Goal: Transaction & Acquisition: Register for event/course

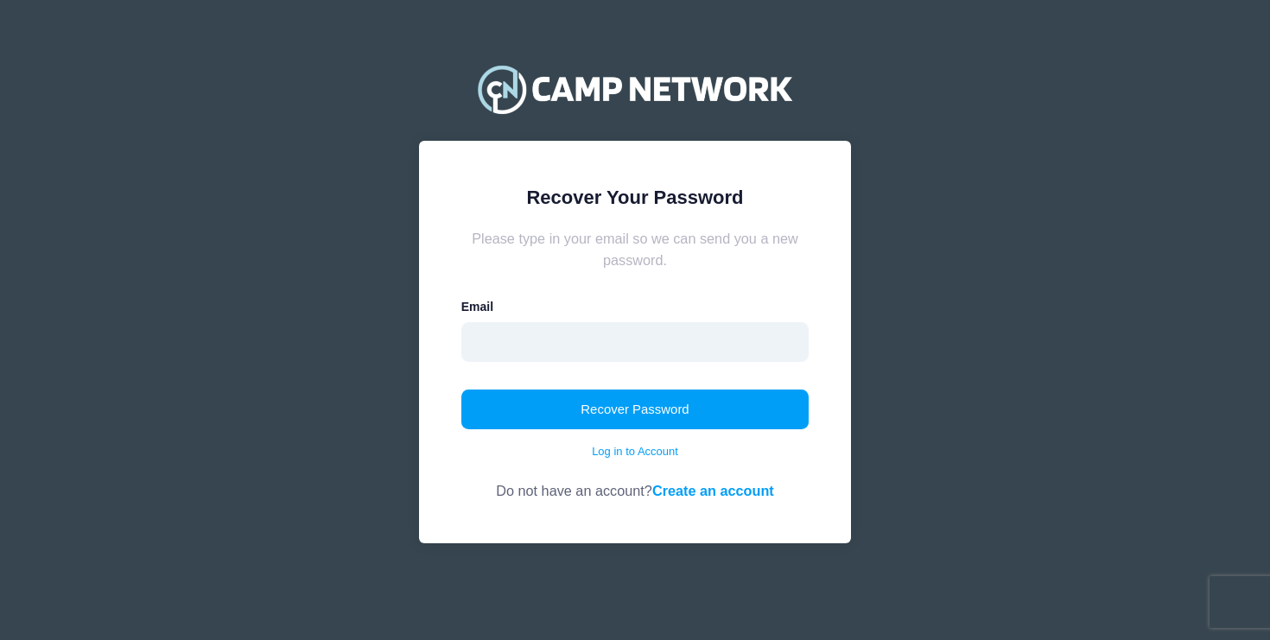
click at [705, 349] on input "email" at bounding box center [635, 342] width 348 height 40
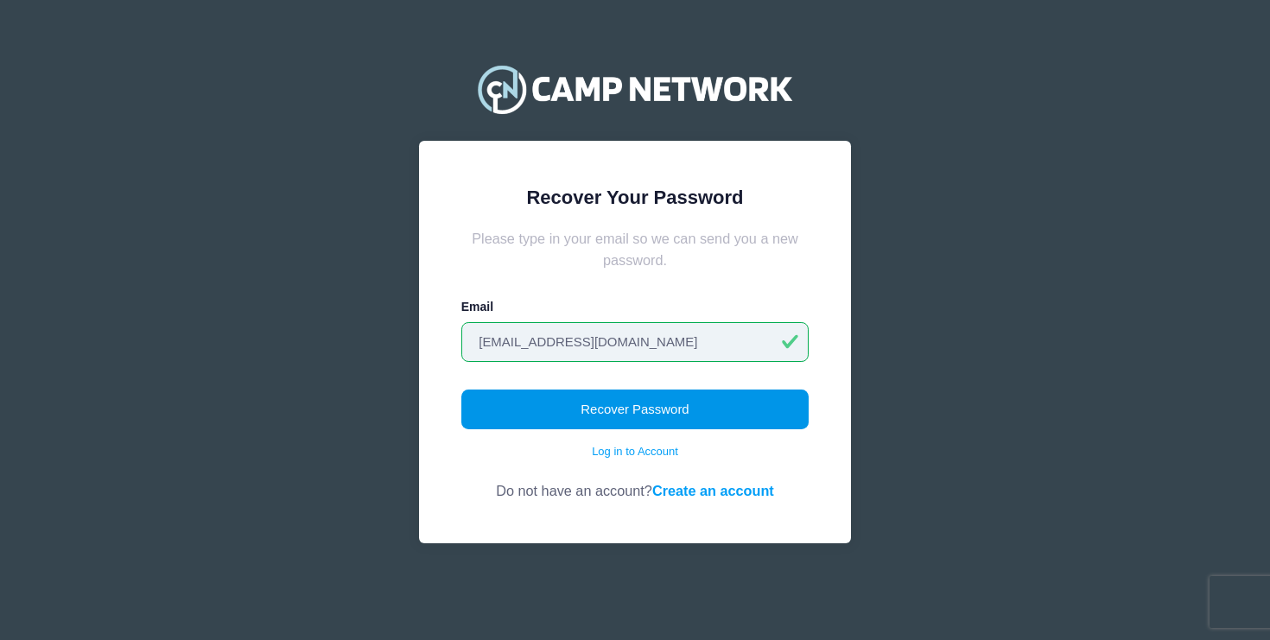
type input "[EMAIL_ADDRESS][DOMAIN_NAME]"
click at [659, 397] on button "Recover Password" at bounding box center [635, 410] width 348 height 40
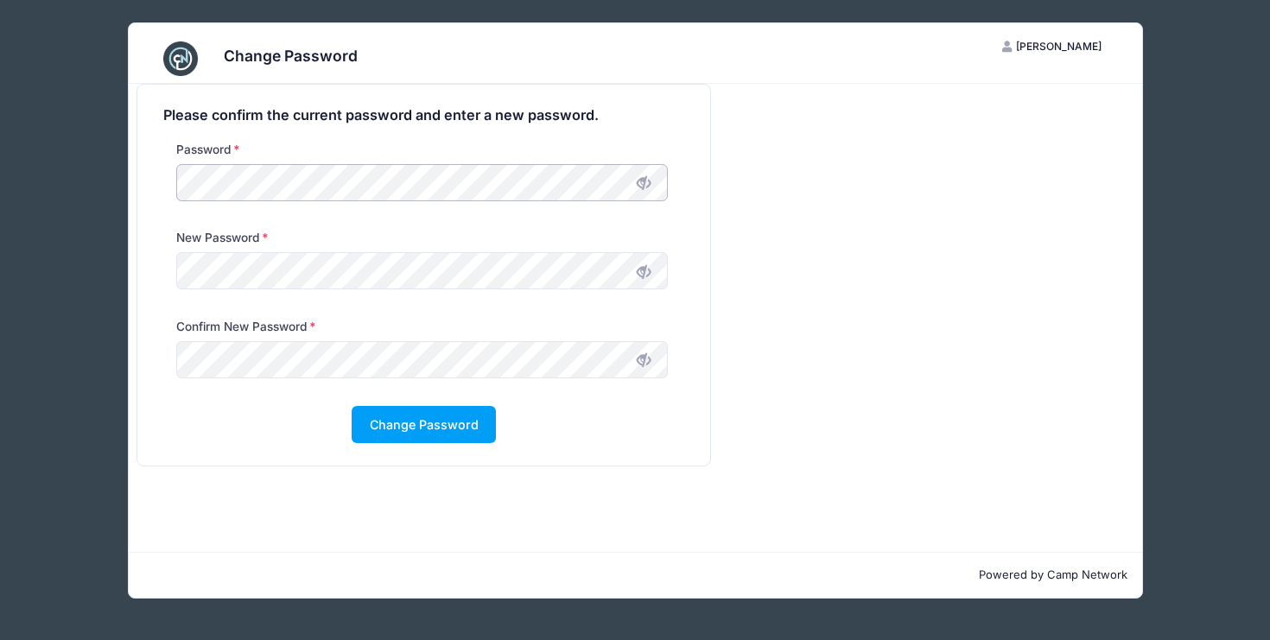
click at [165, 177] on div "Password" at bounding box center [424, 185] width 539 height 88
click at [643, 184] on icon at bounding box center [644, 183] width 14 height 14
click at [416, 404] on div "Confirm New Password" at bounding box center [424, 362] width 539 height 88
click at [410, 424] on button "Change Password" at bounding box center [424, 424] width 144 height 37
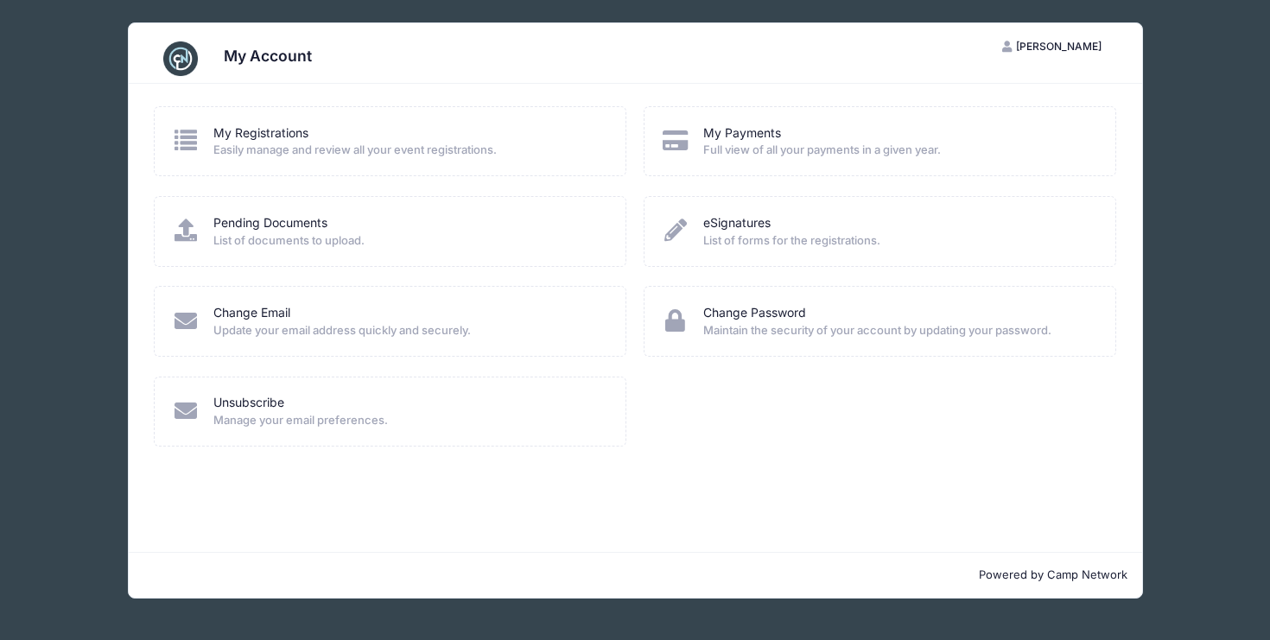
click at [1053, 47] on span "[PERSON_NAME]" at bounding box center [1059, 46] width 86 height 13
click at [300, 136] on link "My Registrations" at bounding box center [260, 133] width 95 height 18
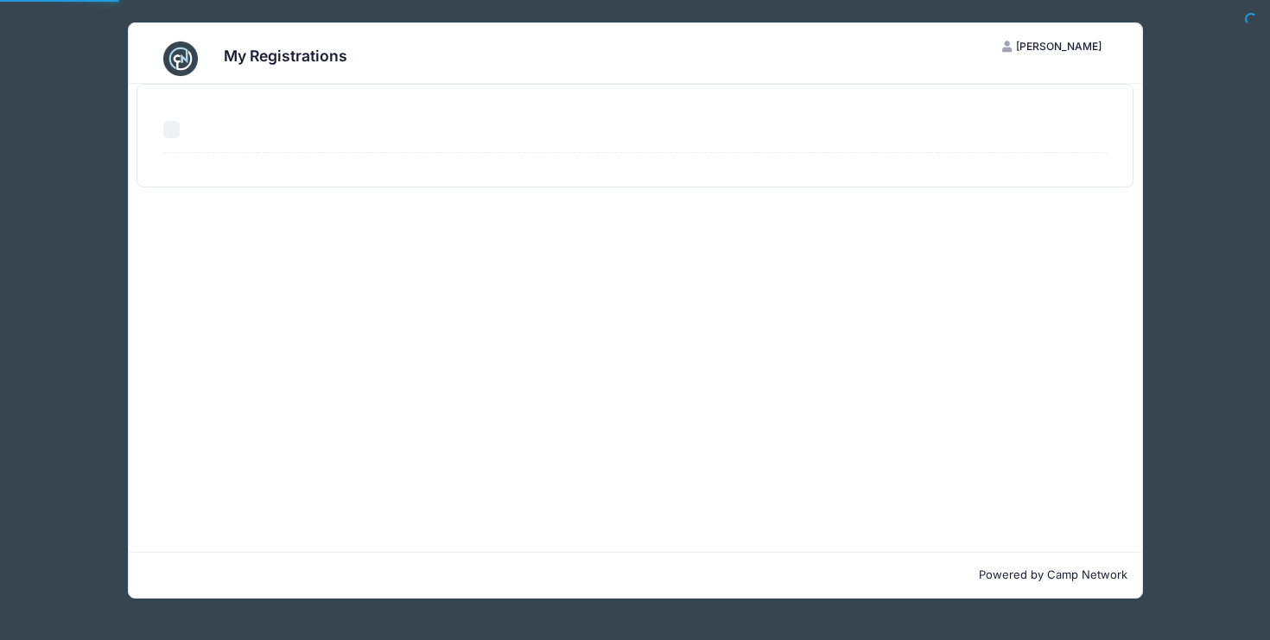
select select "50"
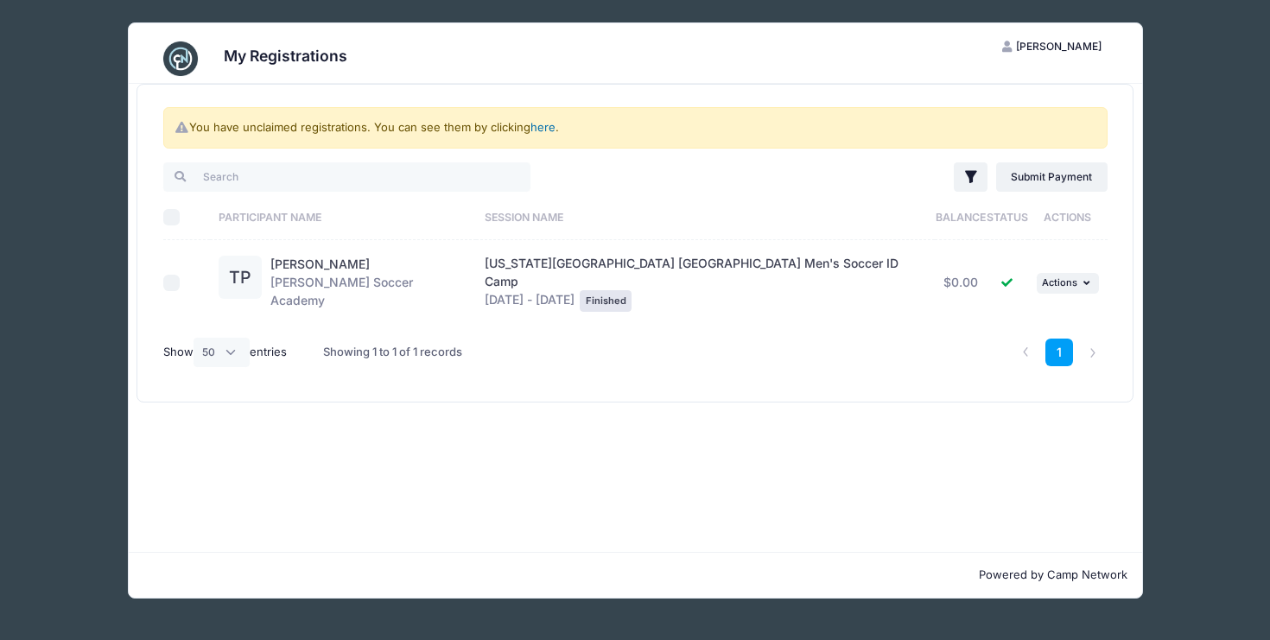
click at [548, 127] on link "here" at bounding box center [543, 127] width 25 height 14
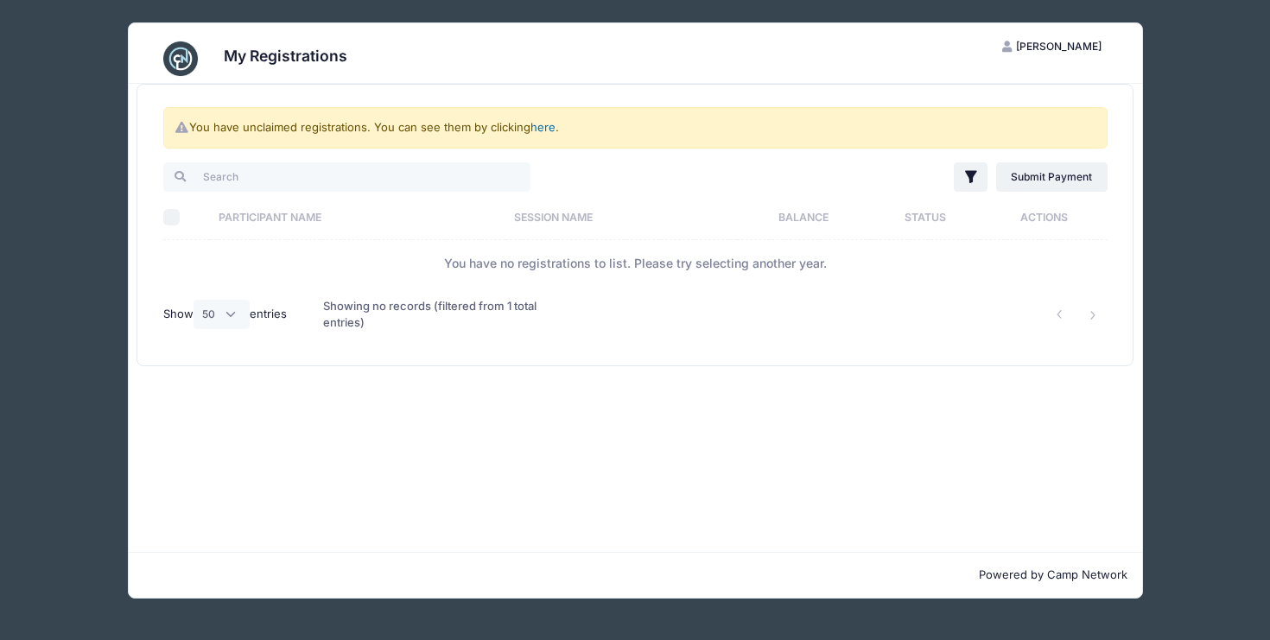
click at [546, 127] on link "here" at bounding box center [543, 127] width 25 height 14
click at [547, 127] on link "here" at bounding box center [543, 127] width 25 height 14
click at [915, 144] on div "You have unclaimed registrations. You can see them by clicking here ." at bounding box center [635, 127] width 944 height 41
click at [1200, 186] on div "My Registrations TP Timothy Paciorek My Account Logout You have unclaimed regis…" at bounding box center [635, 310] width 1218 height 621
click at [1039, 47] on span "Timothy Paciorek" at bounding box center [1059, 46] width 86 height 13
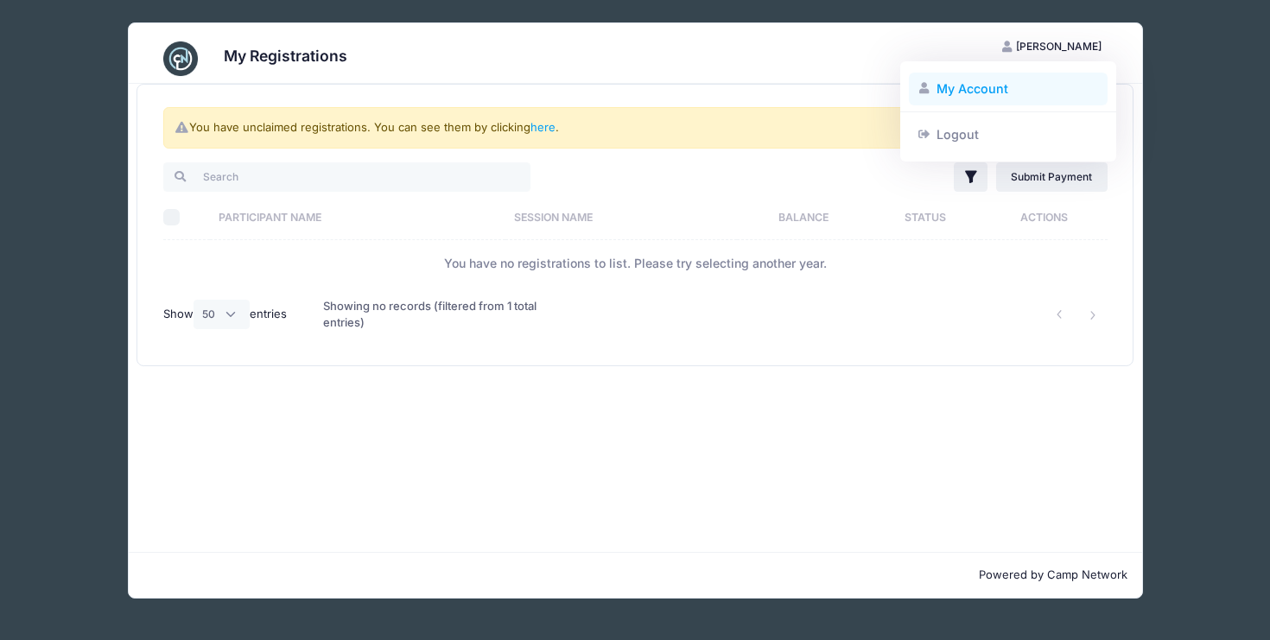
click at [960, 73] on link "My Account" at bounding box center [1009, 89] width 200 height 33
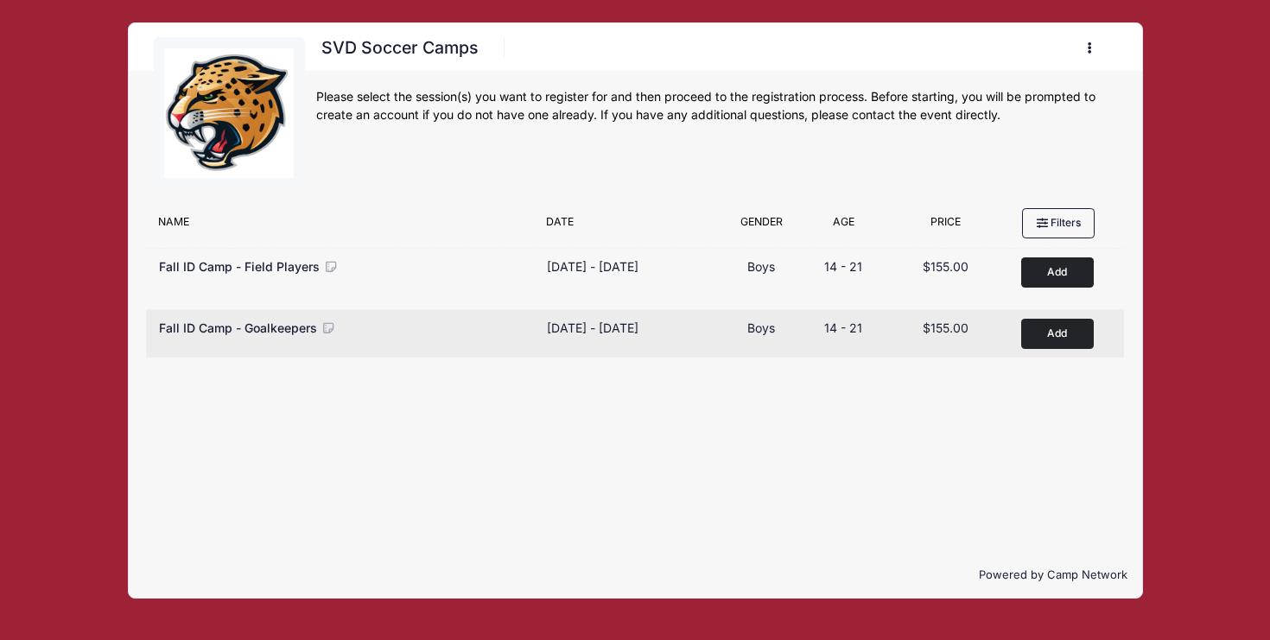
click at [1064, 334] on button "Add to Cart" at bounding box center [1057, 334] width 73 height 30
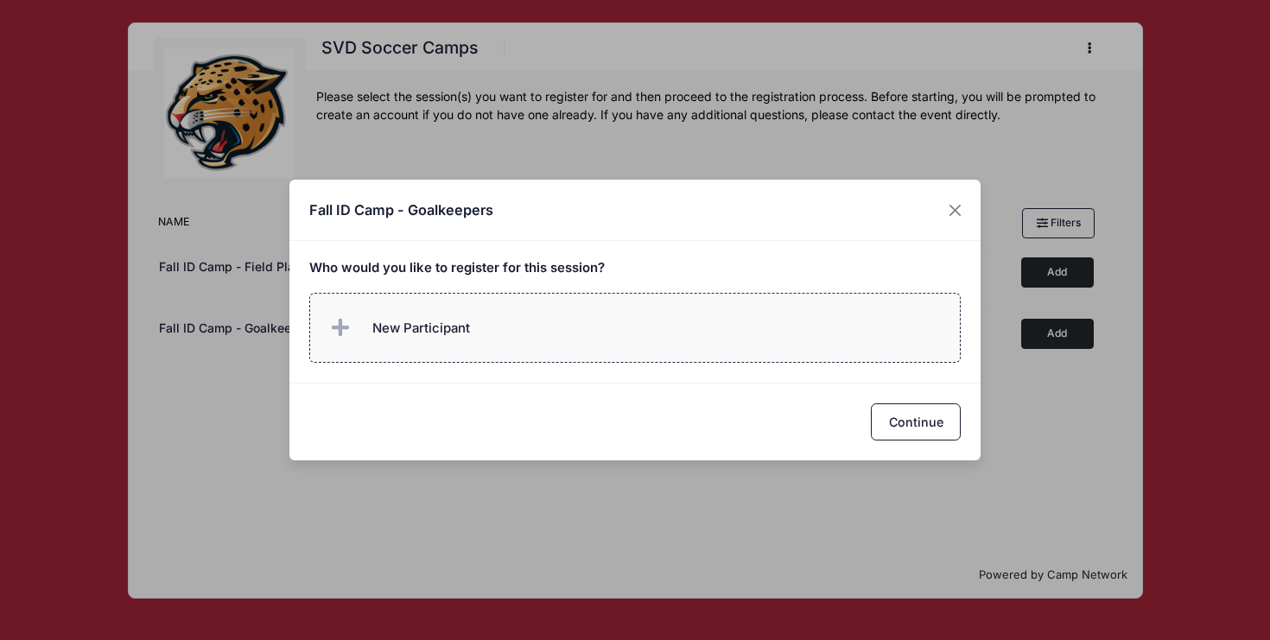
click at [433, 322] on span "New Participant" at bounding box center [421, 328] width 98 height 19
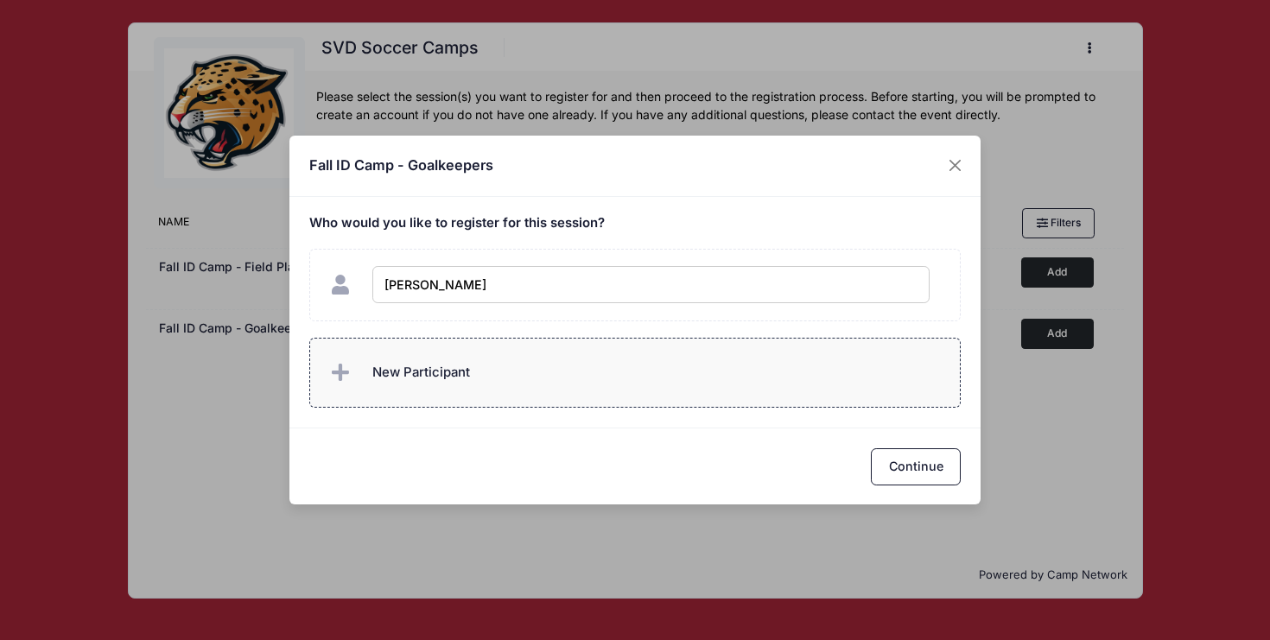
type input "Tim Paciorek"
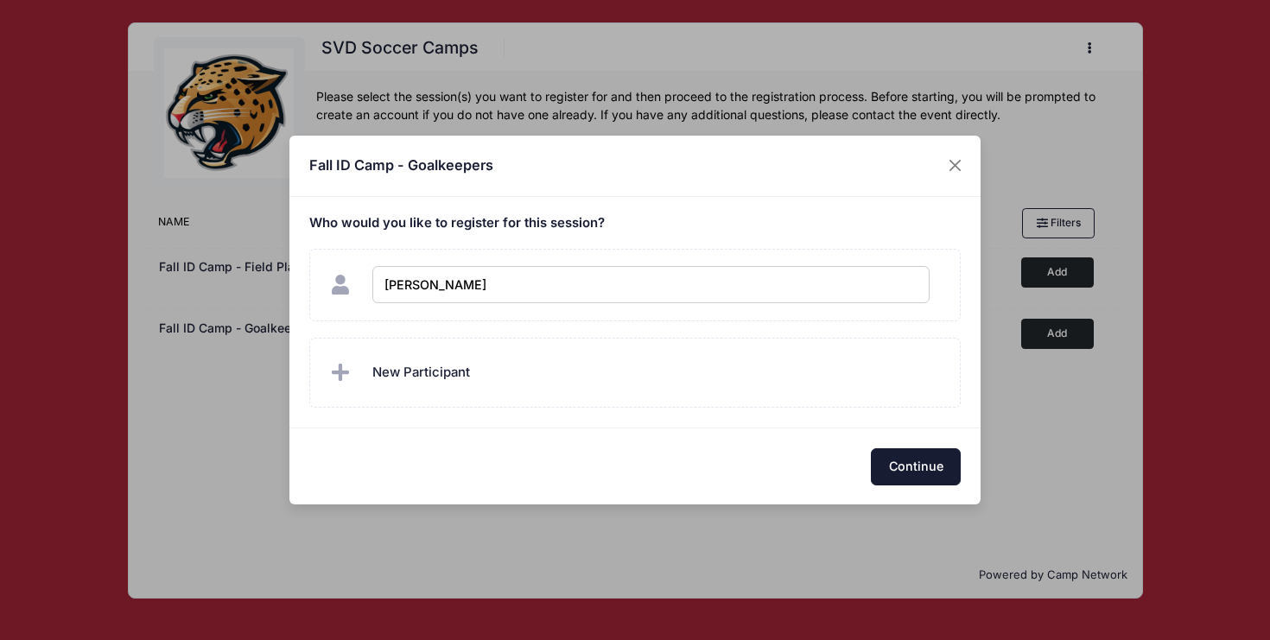
checkbox input "true"
click at [924, 460] on button "Continue" at bounding box center [916, 466] width 90 height 37
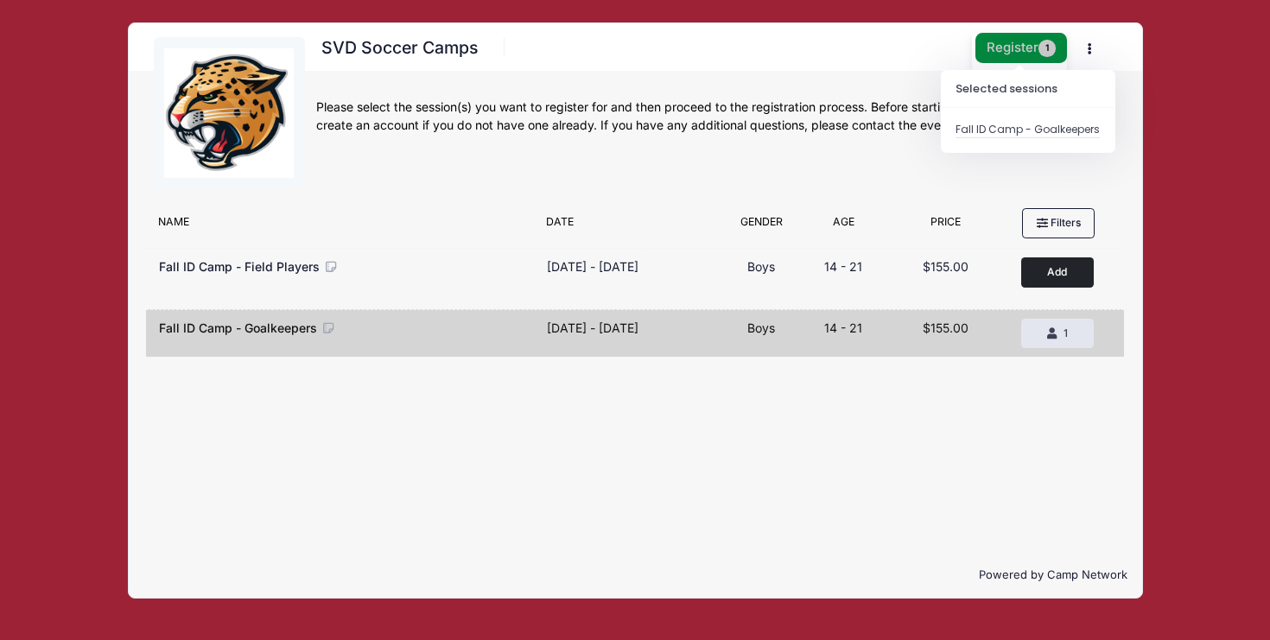
click at [1014, 58] on button "Register 1" at bounding box center [1021, 48] width 92 height 30
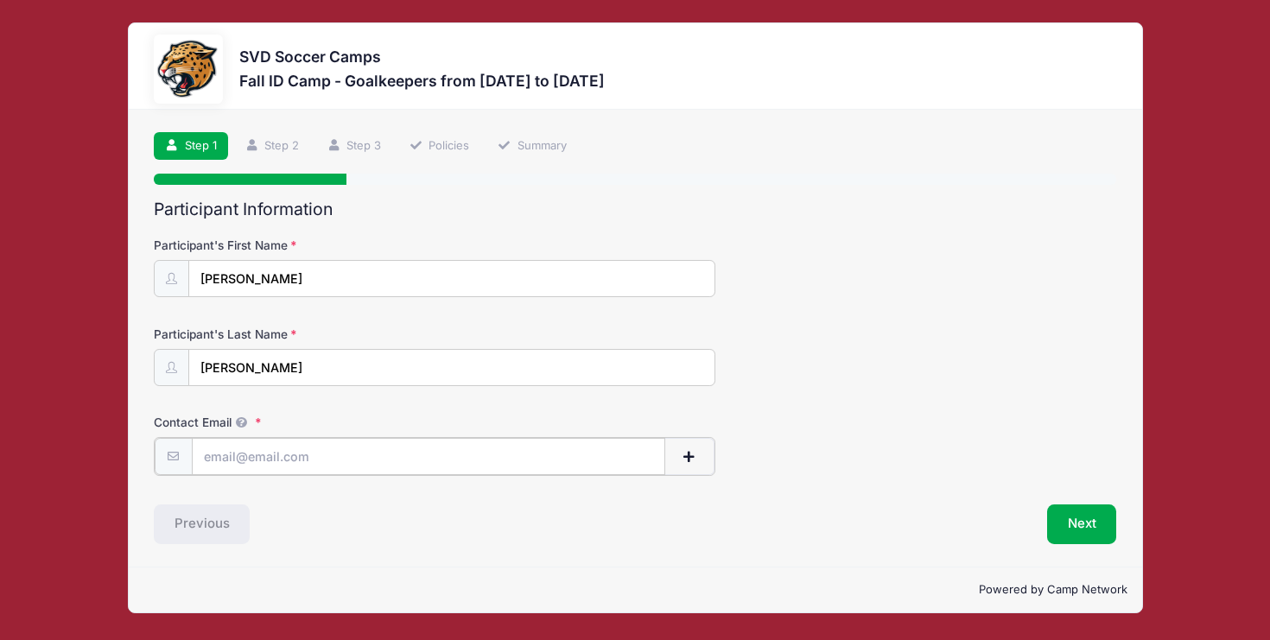
click at [288, 459] on input "Contact Email" at bounding box center [428, 456] width 473 height 37
type input "[EMAIL_ADDRESS][DOMAIN_NAME]"
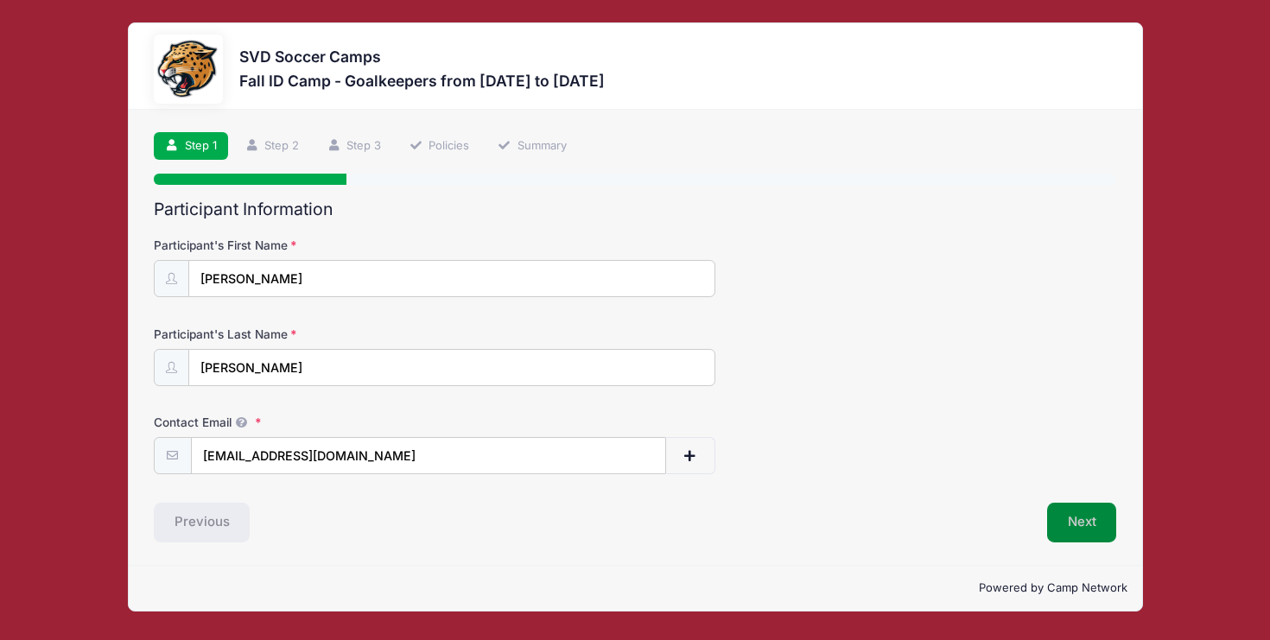
click at [1096, 517] on button "Next" at bounding box center [1082, 523] width 70 height 40
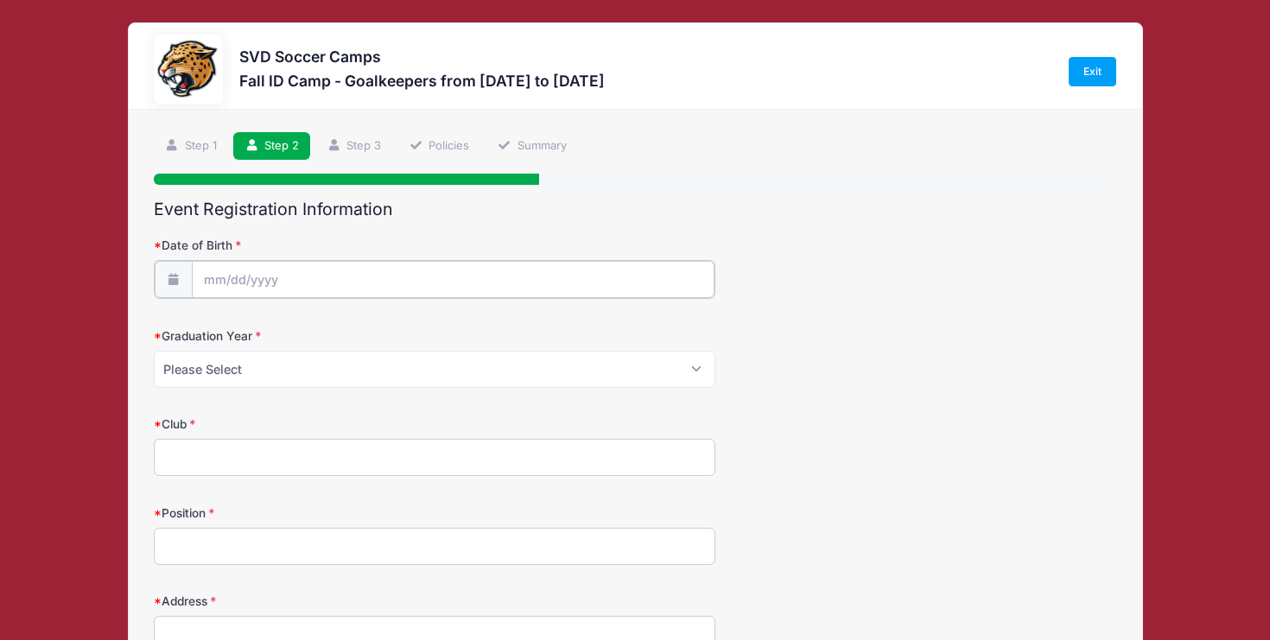
click at [385, 280] on input "Date of Birth" at bounding box center [453, 279] width 523 height 37
click at [283, 321] on select "January February March April May June July August September October November De…" at bounding box center [282, 326] width 77 height 22
select select "0"
click at [244, 315] on select "January February March April May June July August September October November De…" at bounding box center [282, 326] width 77 height 22
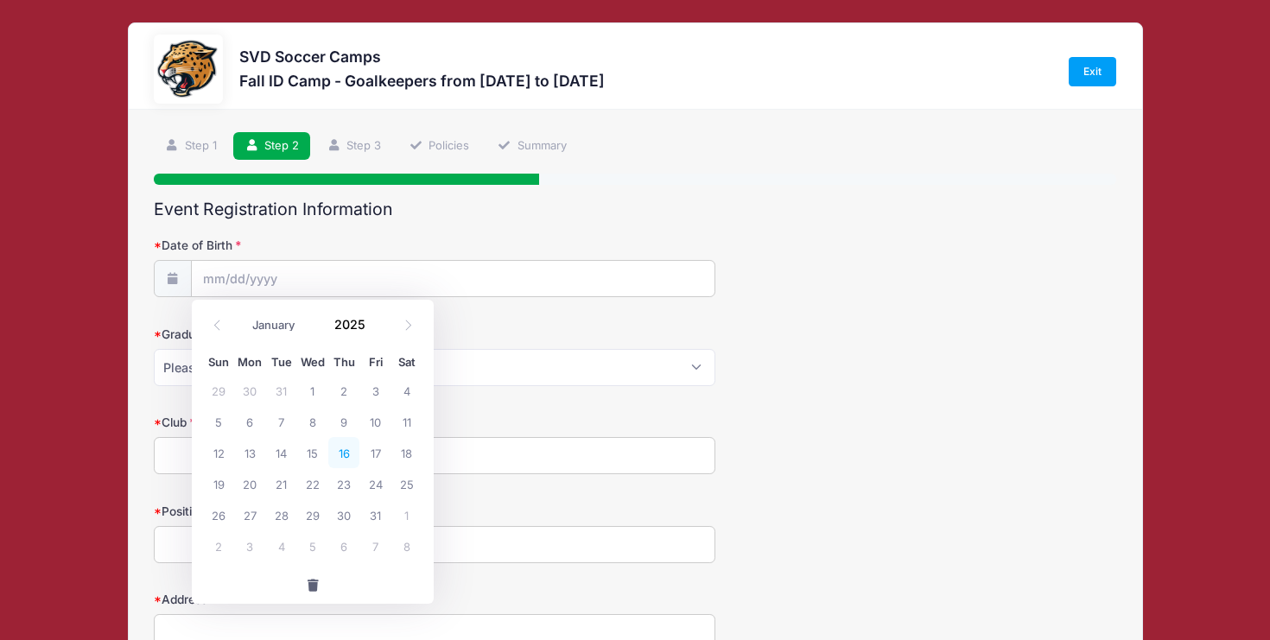
click at [351, 449] on span "16" at bounding box center [343, 452] width 31 height 31
type input "[DATE]"
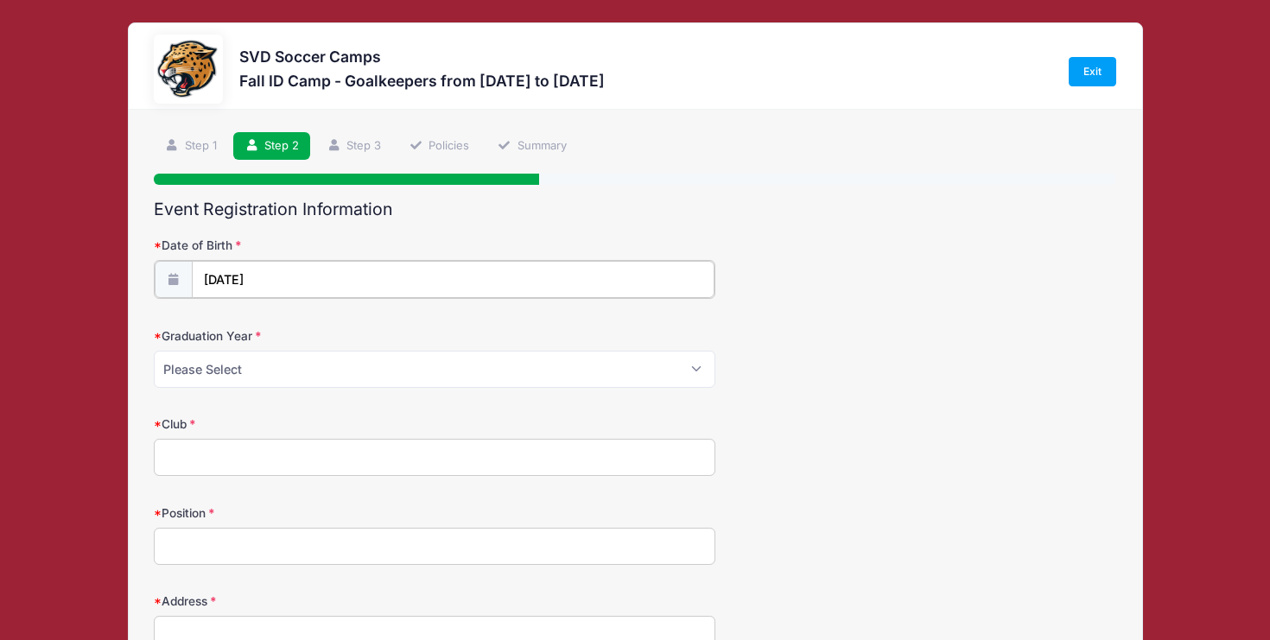
click at [289, 273] on input "[DATE]" at bounding box center [453, 279] width 523 height 37
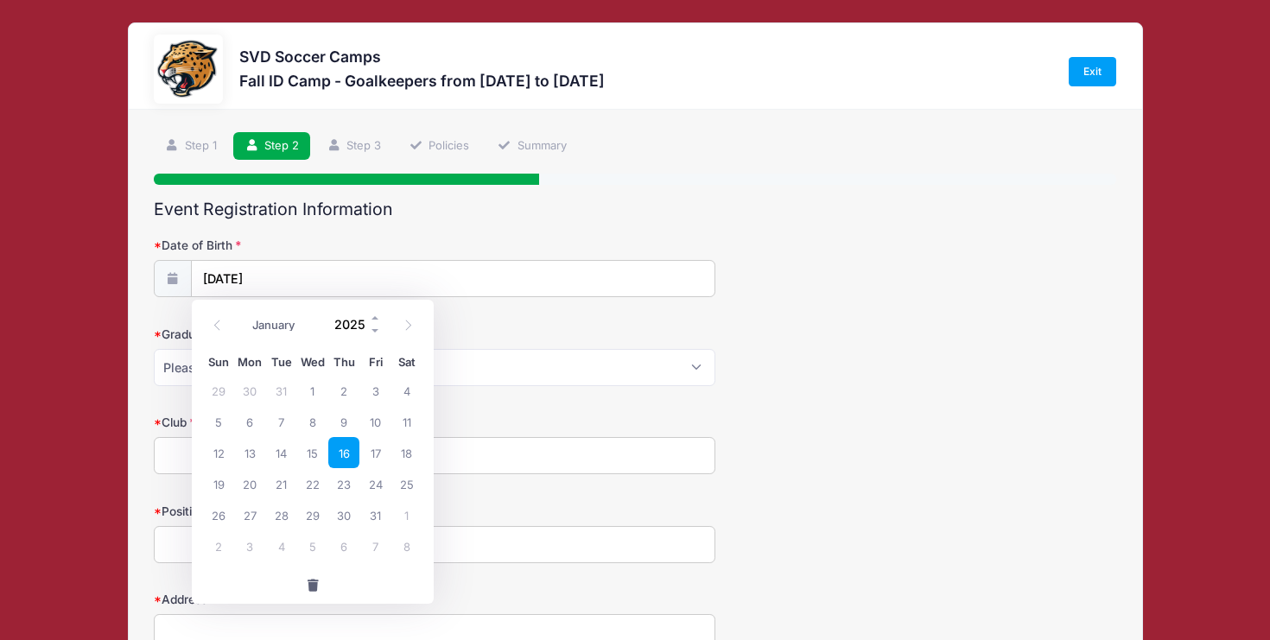
click at [359, 328] on input "2025" at bounding box center [354, 325] width 56 height 26
click at [375, 330] on span at bounding box center [376, 331] width 12 height 13
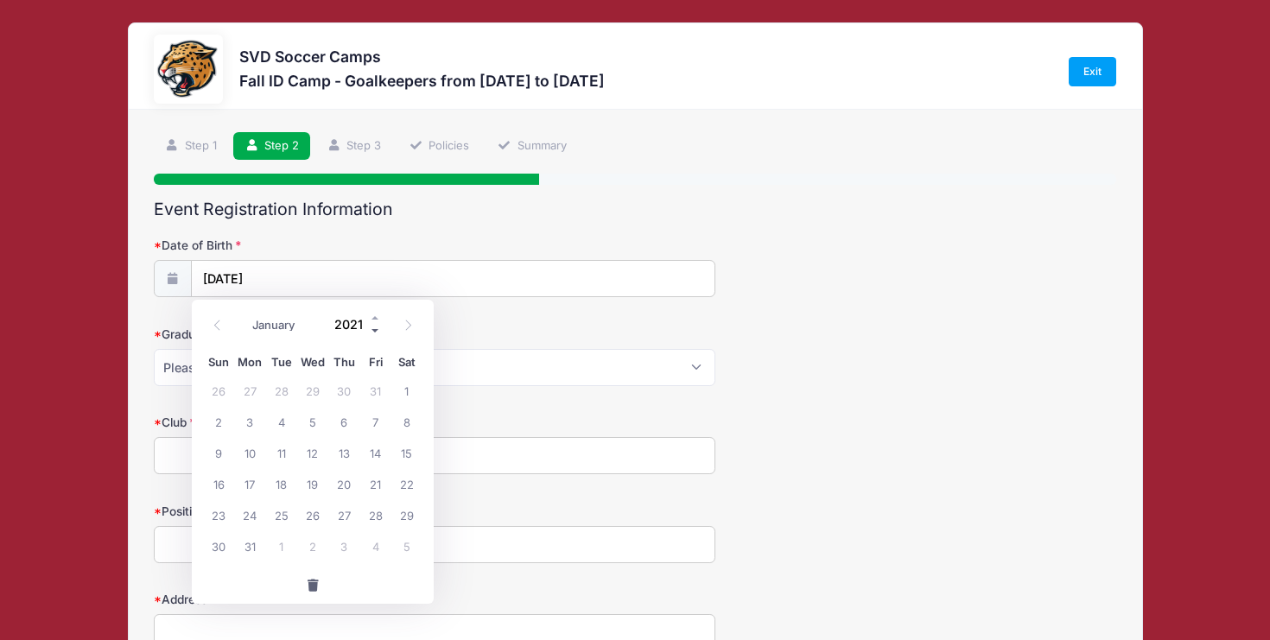
click at [375, 330] on span at bounding box center [376, 331] width 12 height 13
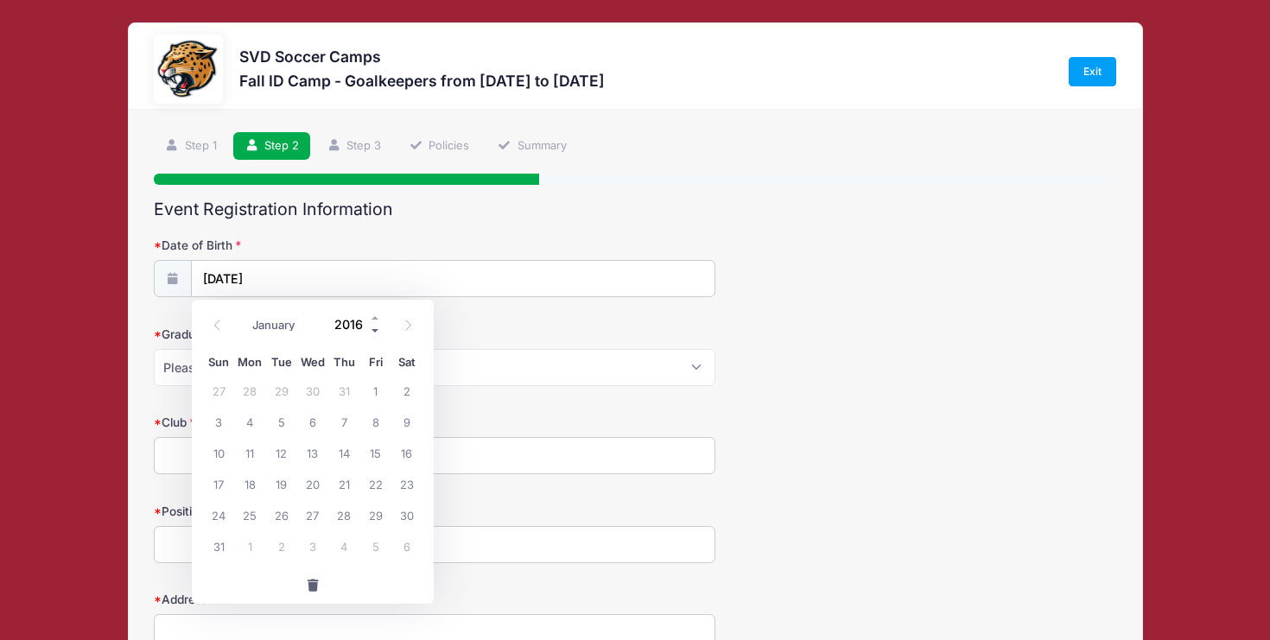
click at [375, 330] on span at bounding box center [376, 331] width 12 height 13
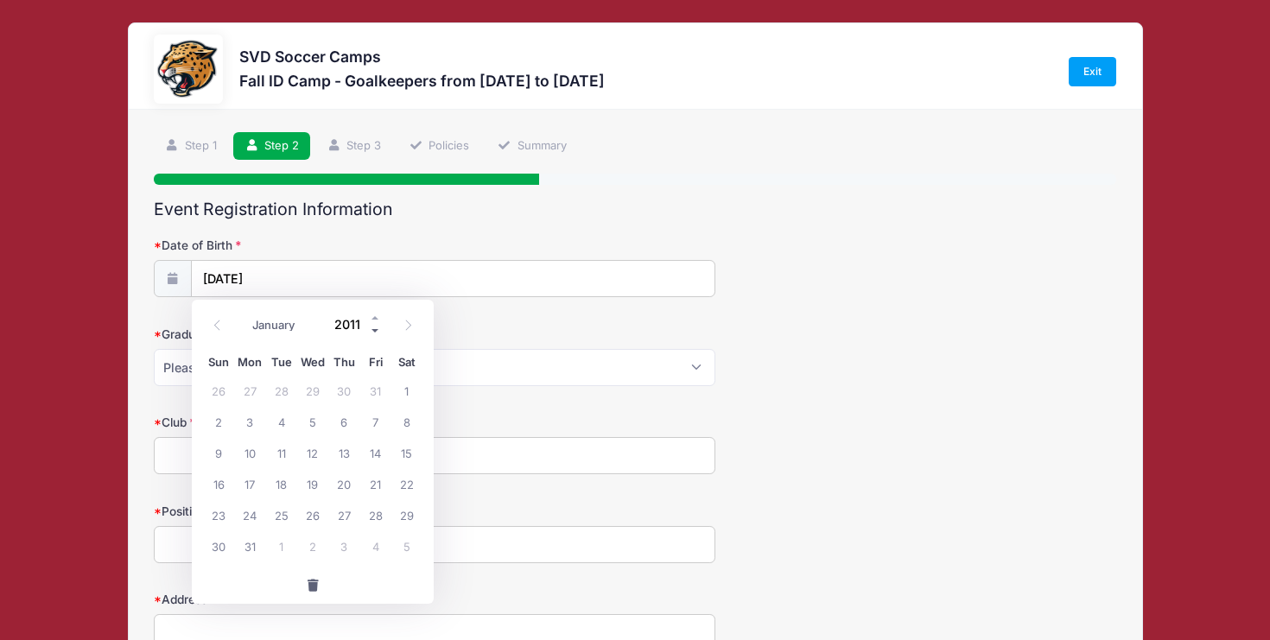
click at [375, 330] on span at bounding box center [376, 331] width 12 height 13
click at [375, 321] on span at bounding box center [376, 318] width 12 height 13
type input "2009"
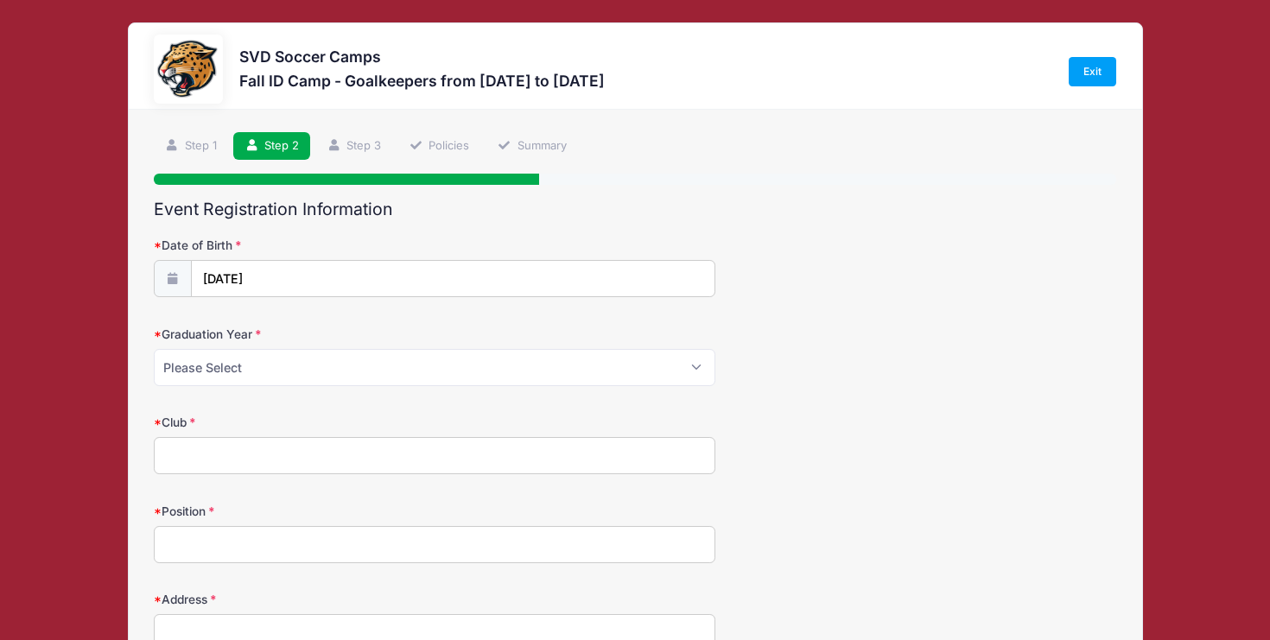
click at [493, 329] on div "Graduation Year Please Select 2024 2025 2026 2027 2028 2029" at bounding box center [635, 356] width 963 height 60
click at [289, 363] on select "Please Select 2024 2025 2026 2027 2028 2029" at bounding box center [435, 367] width 562 height 37
select select "2027"
click at [154, 349] on select "Please Select 2024 2025 2026 2027 2028 2029" at bounding box center [435, 367] width 562 height 37
click at [229, 451] on input "Club" at bounding box center [435, 455] width 562 height 37
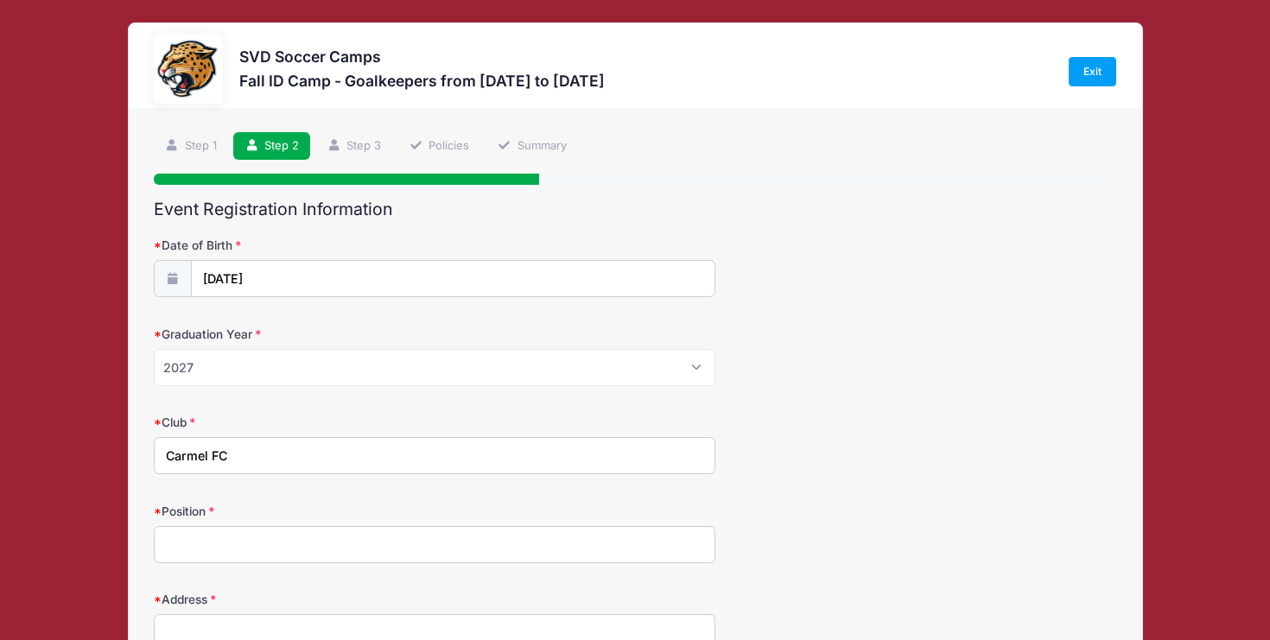
type input "Carmel FC"
click at [231, 537] on input "Position" at bounding box center [435, 544] width 562 height 37
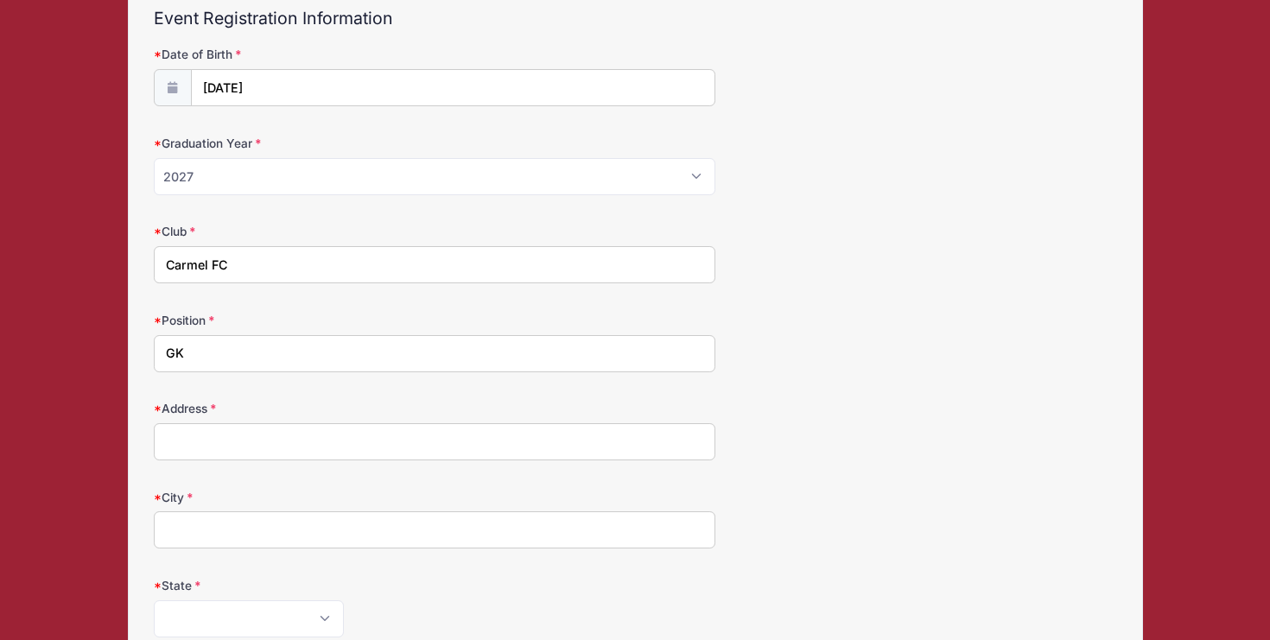
scroll to position [194, 0]
type input "GK"
click at [209, 436] on input "Address" at bounding box center [435, 438] width 562 height 37
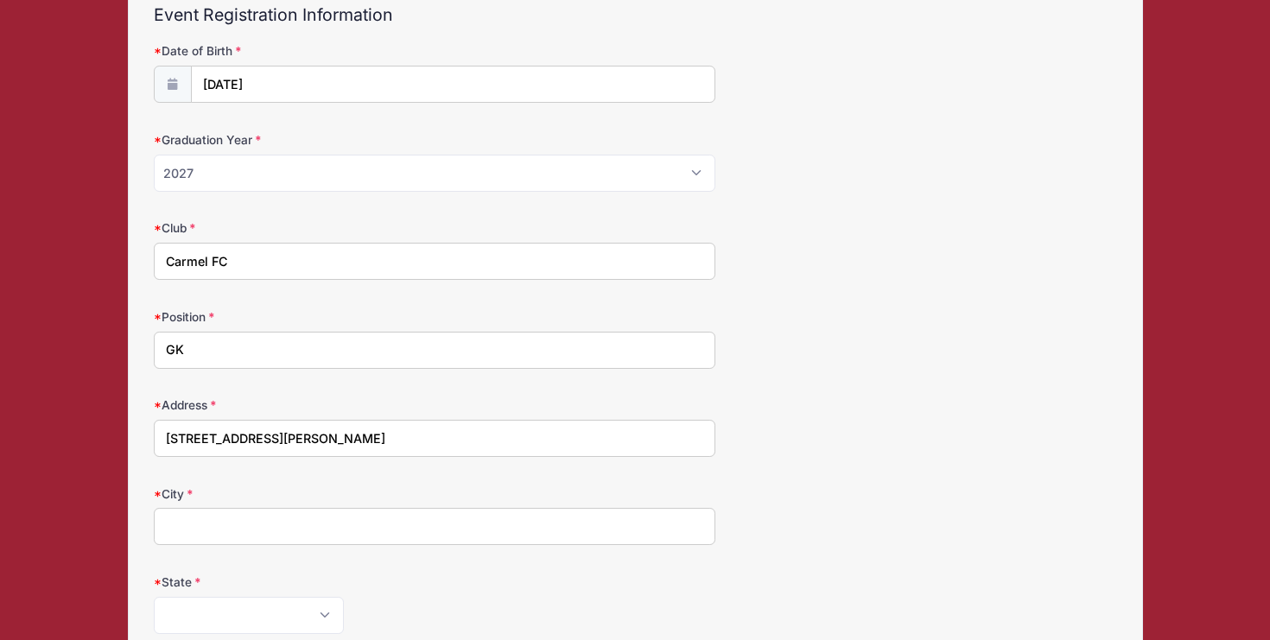
type input "[STREET_ADDRESS][PERSON_NAME]"
type input "Avon"
select select "IN"
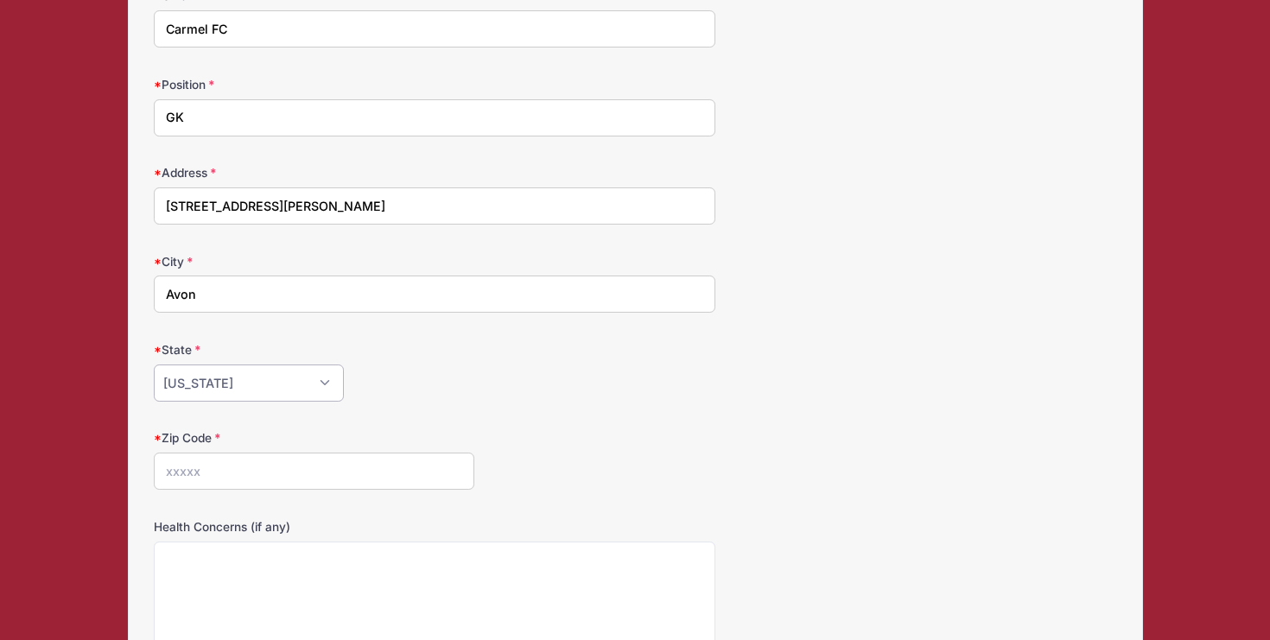
scroll to position [429, 0]
click at [187, 464] on input "Zip Code" at bounding box center [314, 468] width 321 height 37
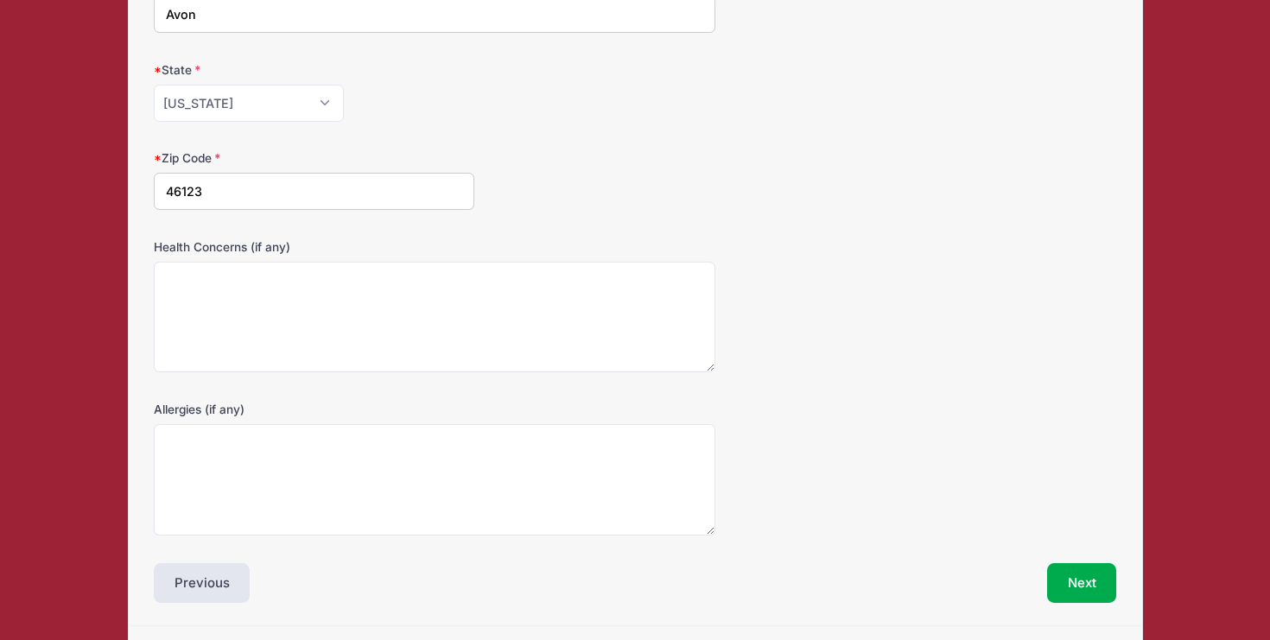
scroll to position [760, 0]
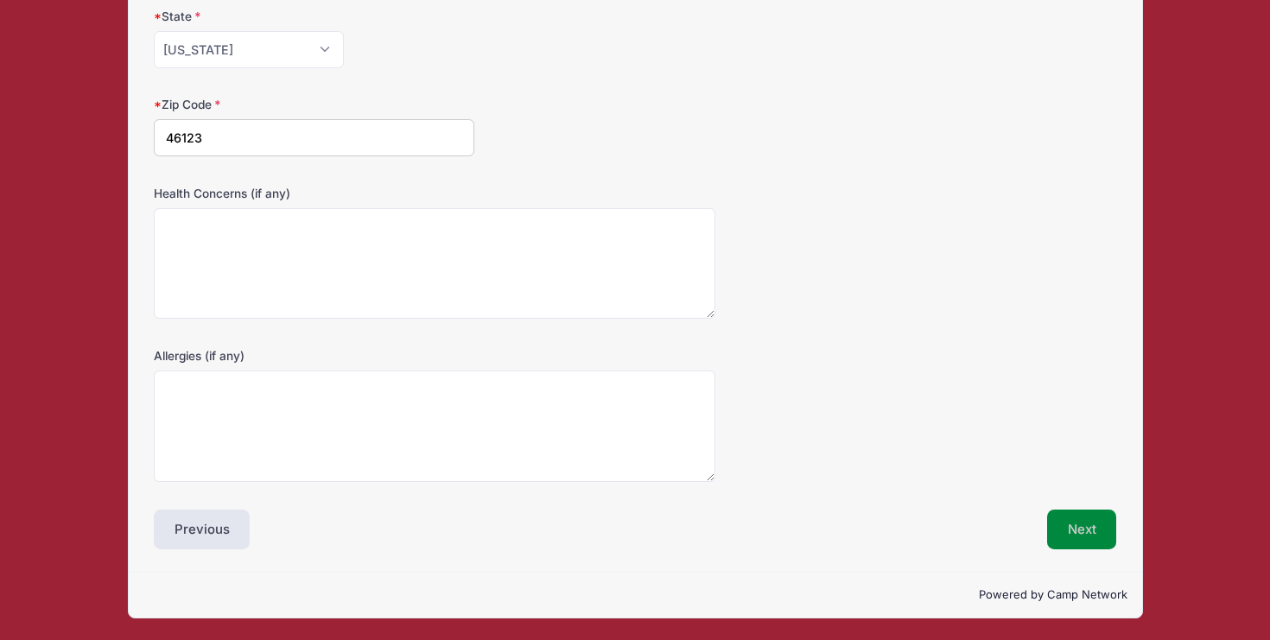
type input "46123"
click at [1072, 528] on button "Next" at bounding box center [1082, 530] width 70 height 40
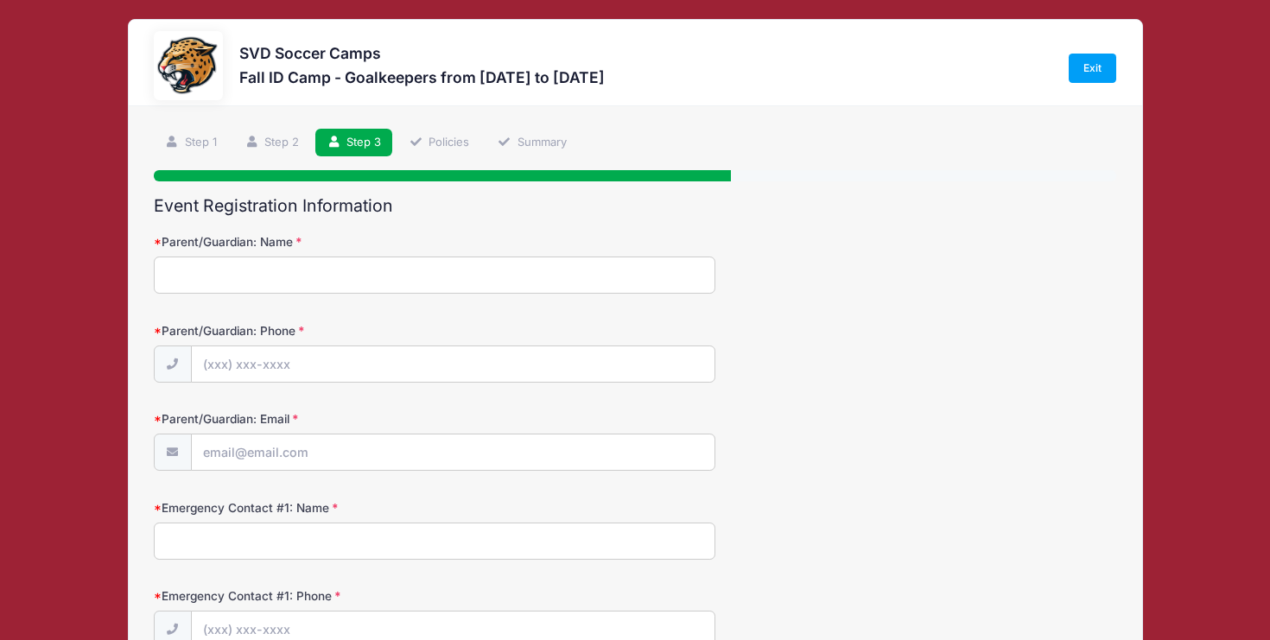
scroll to position [0, 0]
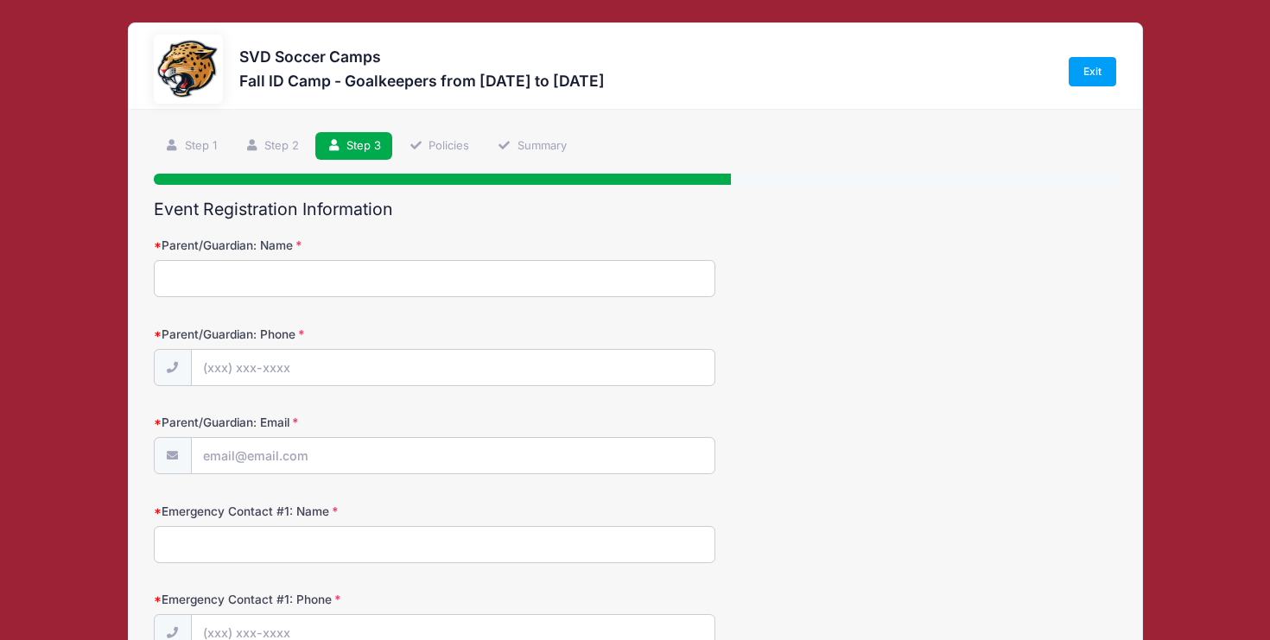
click at [393, 270] on input "Parent/Guardian: Name" at bounding box center [435, 278] width 562 height 37
type input "A"
type input "[PERSON_NAME]"
type input "[PHONE_NUMBER]"
click at [335, 454] on input "Parent/Guardian: Email" at bounding box center [453, 456] width 523 height 37
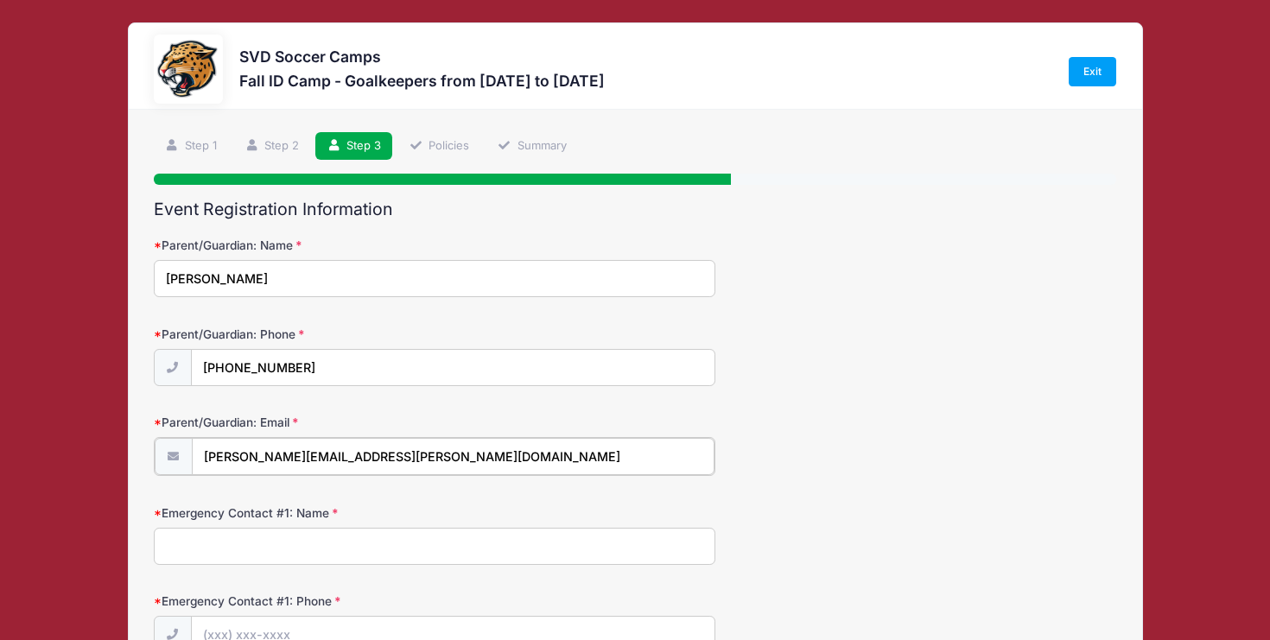
type input "[PERSON_NAME][EMAIL_ADDRESS][PERSON_NAME][DOMAIN_NAME]"
click at [301, 542] on input "Emergency Contact #1: Name" at bounding box center [435, 544] width 562 height 37
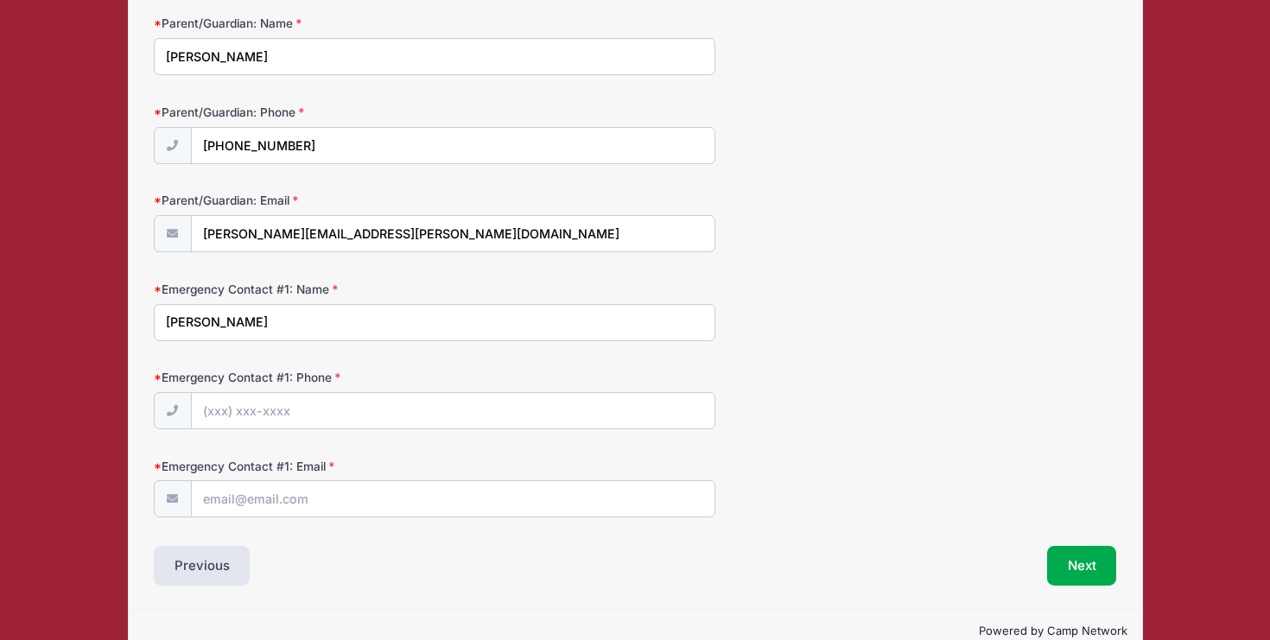
scroll to position [221, 0]
type input "[PERSON_NAME]"
drag, startPoint x: 308, startPoint y: 152, endPoint x: 195, endPoint y: 149, distance: 112.4
click at [195, 149] on input "[PHONE_NUMBER]" at bounding box center [453, 147] width 523 height 37
click at [246, 412] on input "Emergency Contact #1: Phone" at bounding box center [453, 412] width 523 height 37
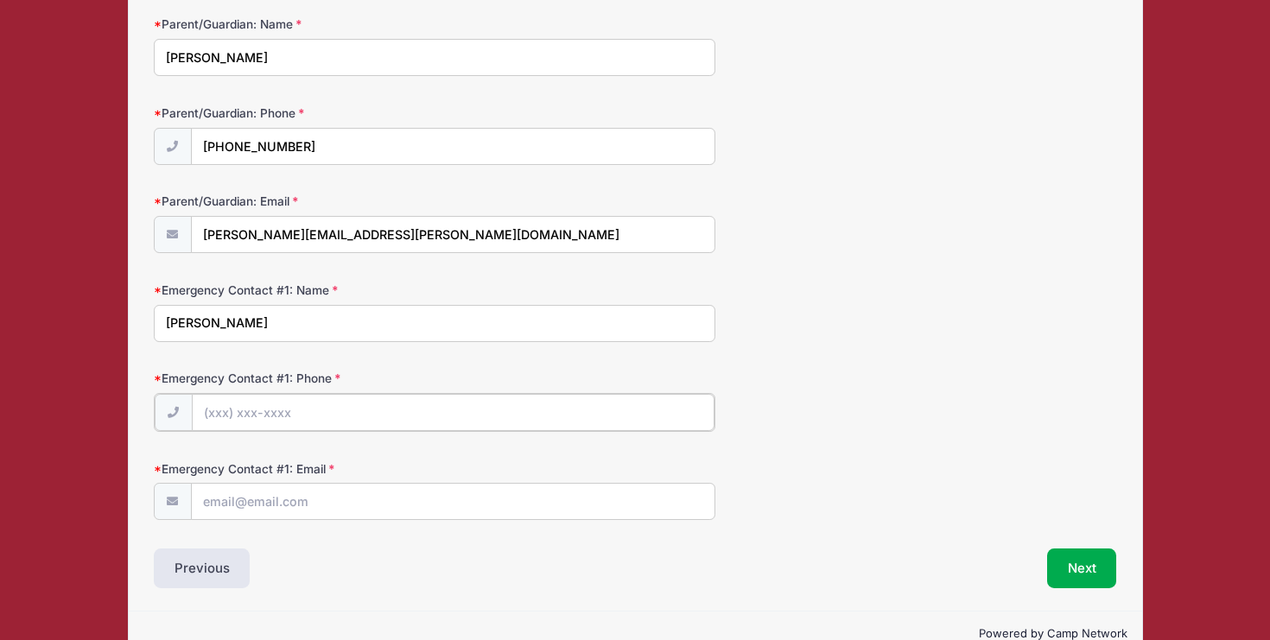
paste input "[PHONE_NUMBER]"
type input "[PHONE_NUMBER]"
drag, startPoint x: 375, startPoint y: 238, endPoint x: 140, endPoint y: 240, distance: 235.0
click at [140, 240] on div "Step 3 /7 Step 1 Step 2 Step 3 Policies Summary Participant Information Partici…" at bounding box center [636, 250] width 1014 height 722
click at [238, 493] on input "Emergency Contact #1: Email" at bounding box center [453, 500] width 523 height 37
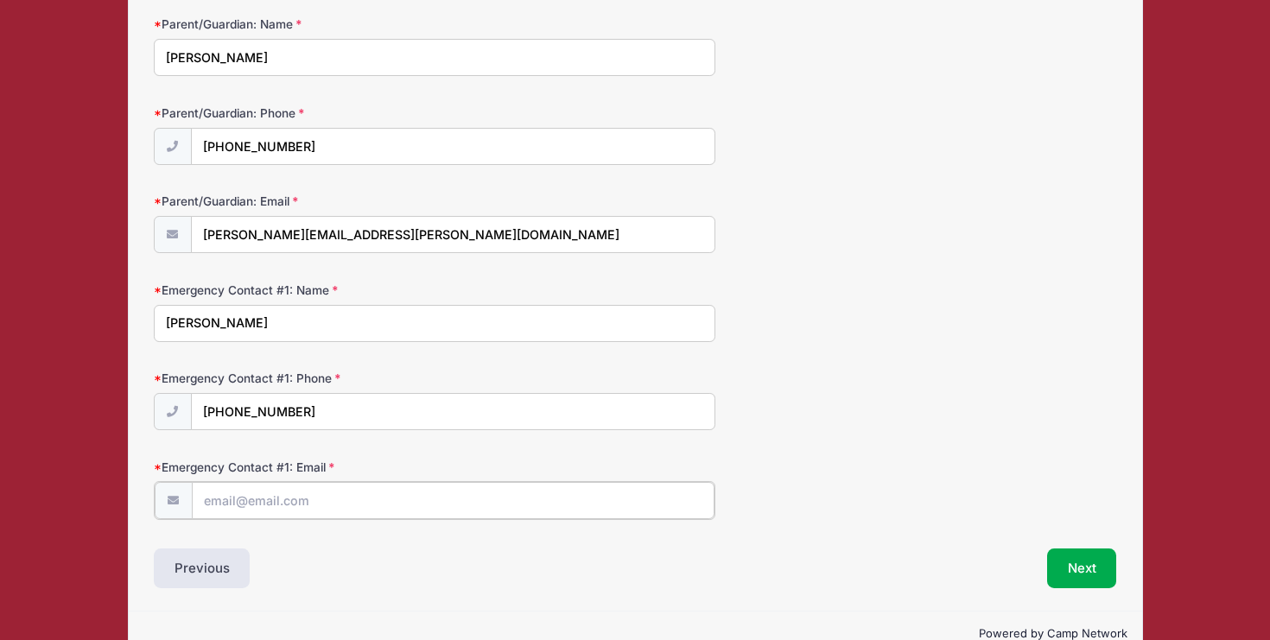
paste input "[PERSON_NAME][EMAIL_ADDRESS][PERSON_NAME][DOMAIN_NAME]"
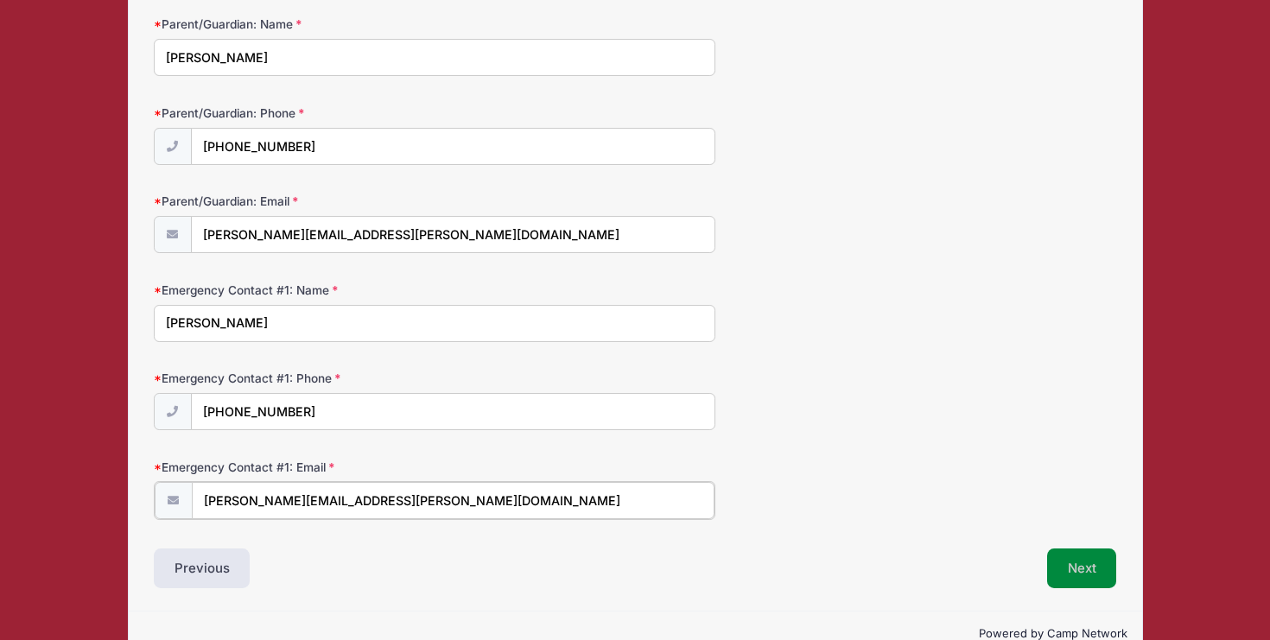
type input "[PERSON_NAME][EMAIL_ADDRESS][PERSON_NAME][DOMAIN_NAME]"
click at [1061, 568] on button "Next" at bounding box center [1082, 567] width 70 height 40
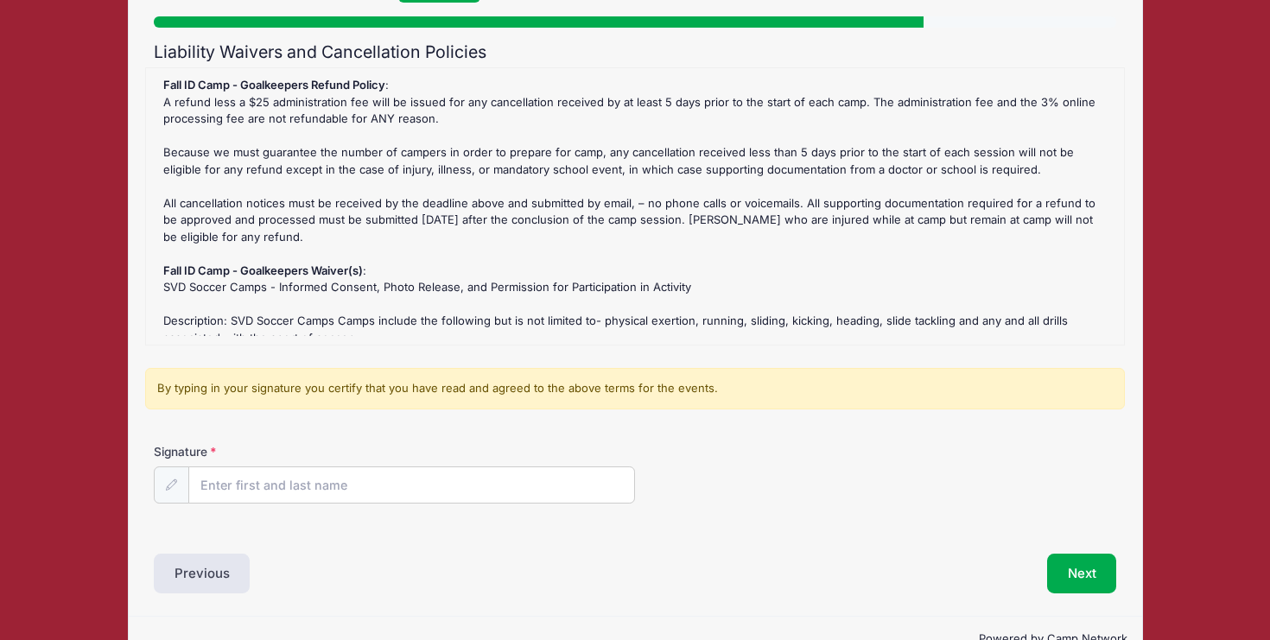
scroll to position [181, 0]
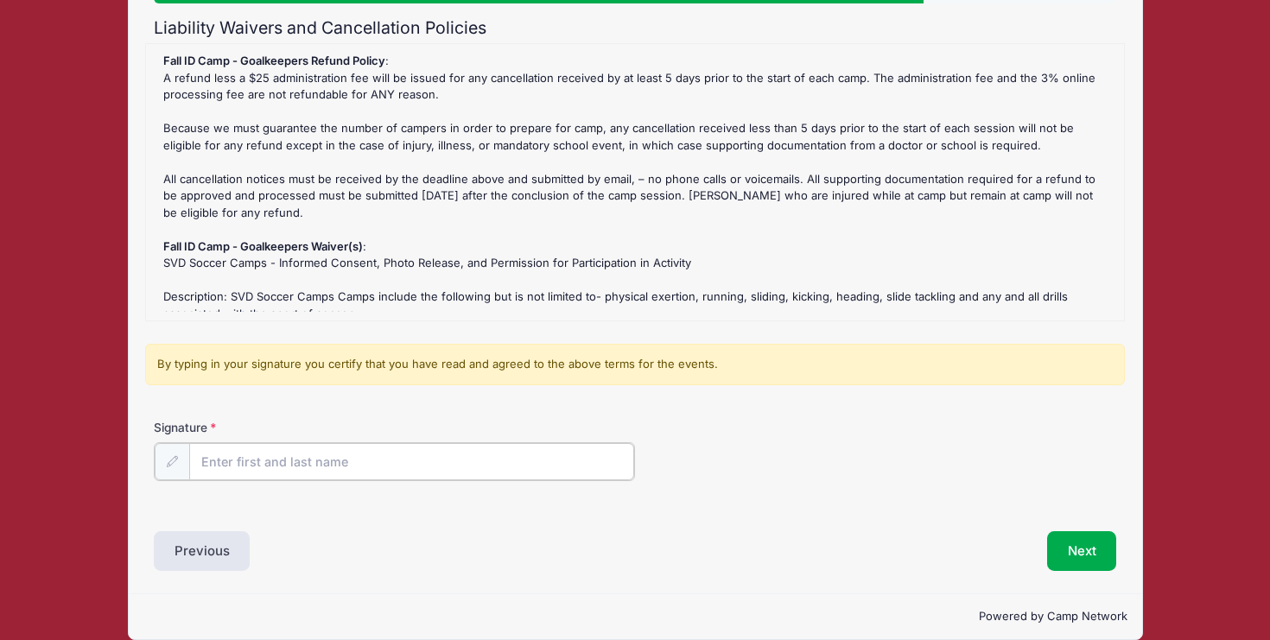
click at [269, 456] on input "Signature" at bounding box center [411, 461] width 445 height 37
type input "[PERSON_NAME]"
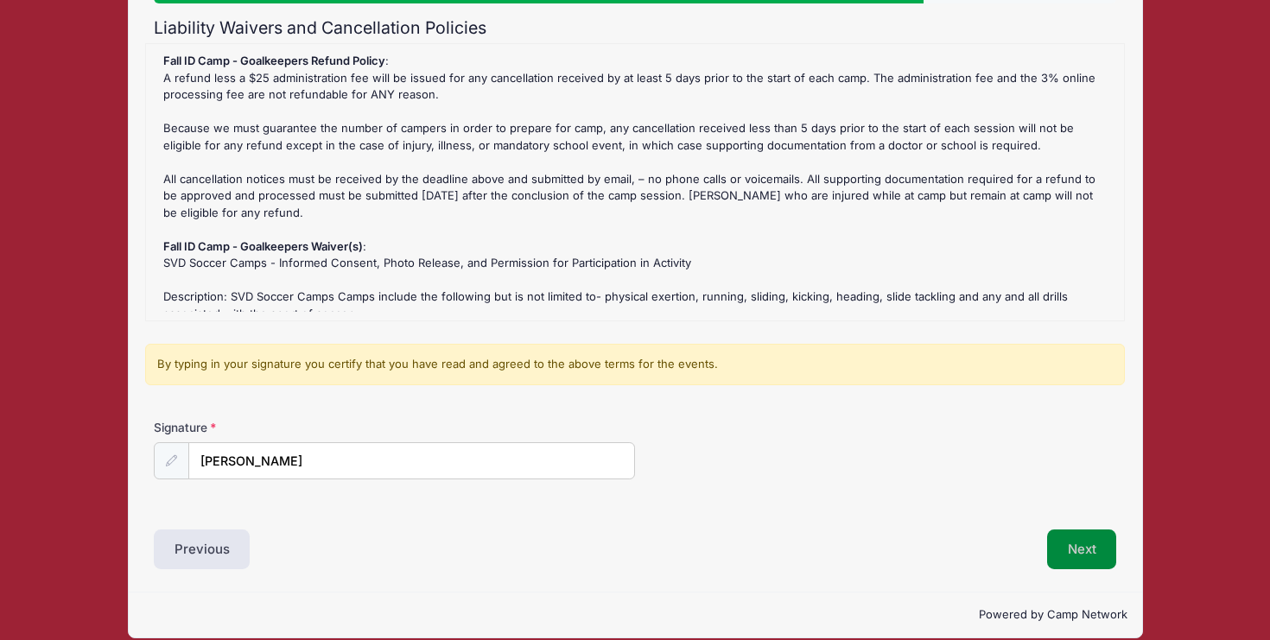
click at [1092, 553] on button "Next" at bounding box center [1082, 550] width 70 height 40
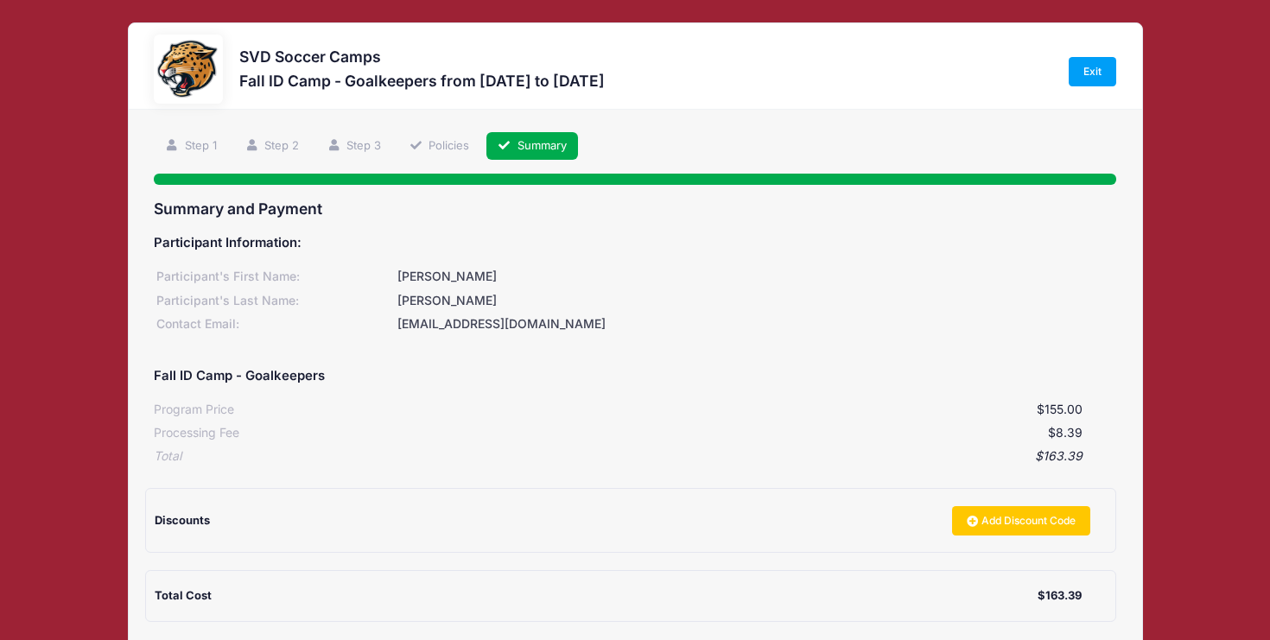
scroll to position [181, 0]
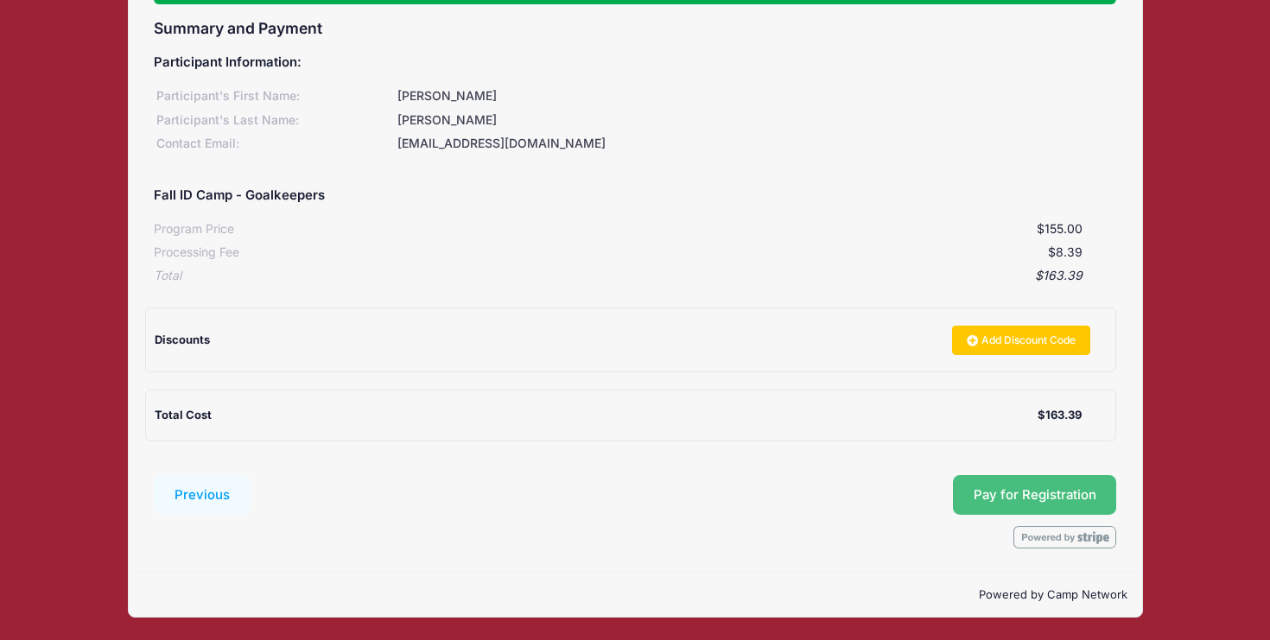
click at [993, 490] on button "Pay for Registration" at bounding box center [1035, 495] width 164 height 40
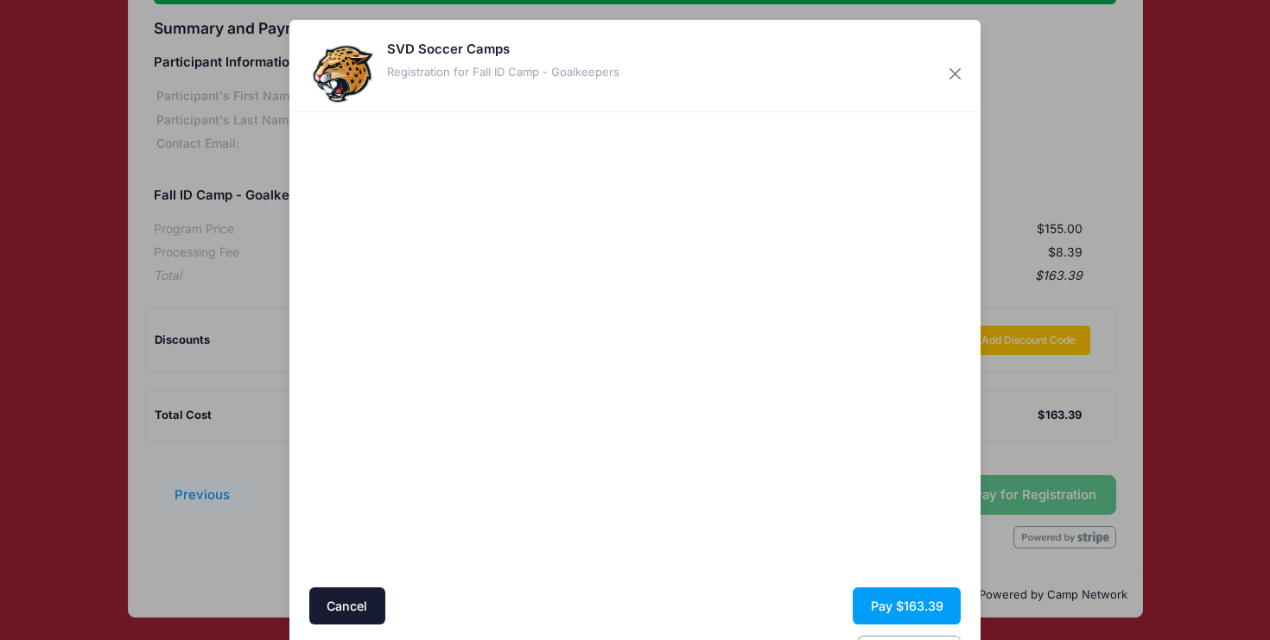
scroll to position [57, 0]
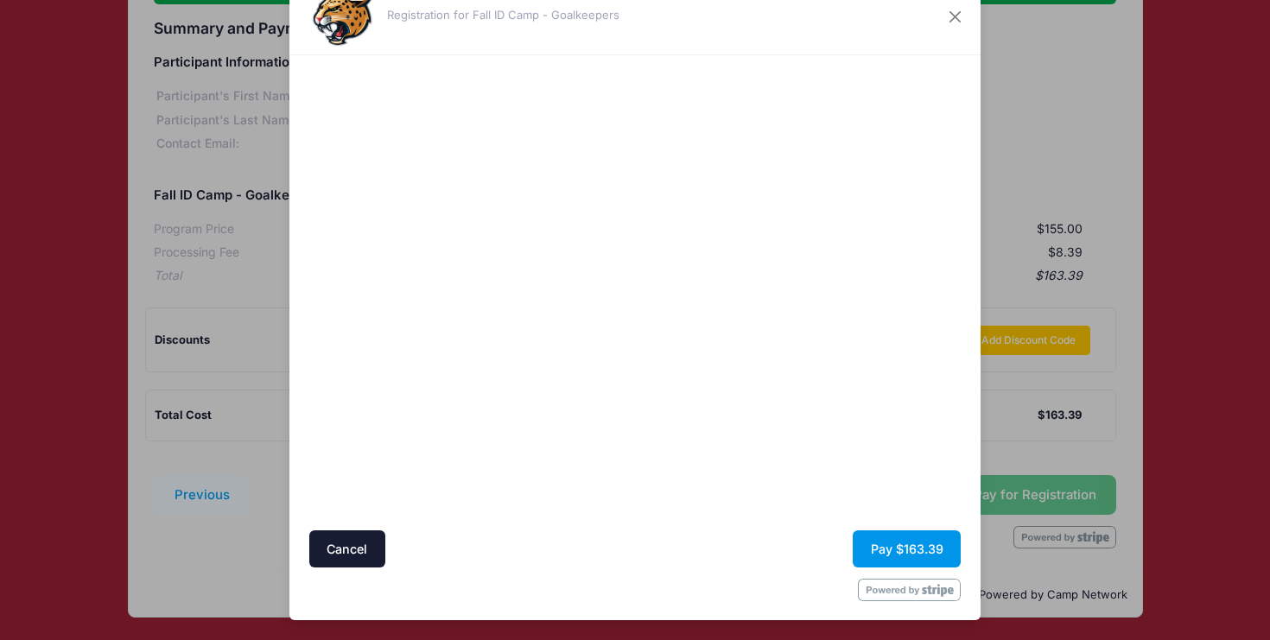
click at [891, 548] on button "Pay $163.39" at bounding box center [907, 549] width 108 height 37
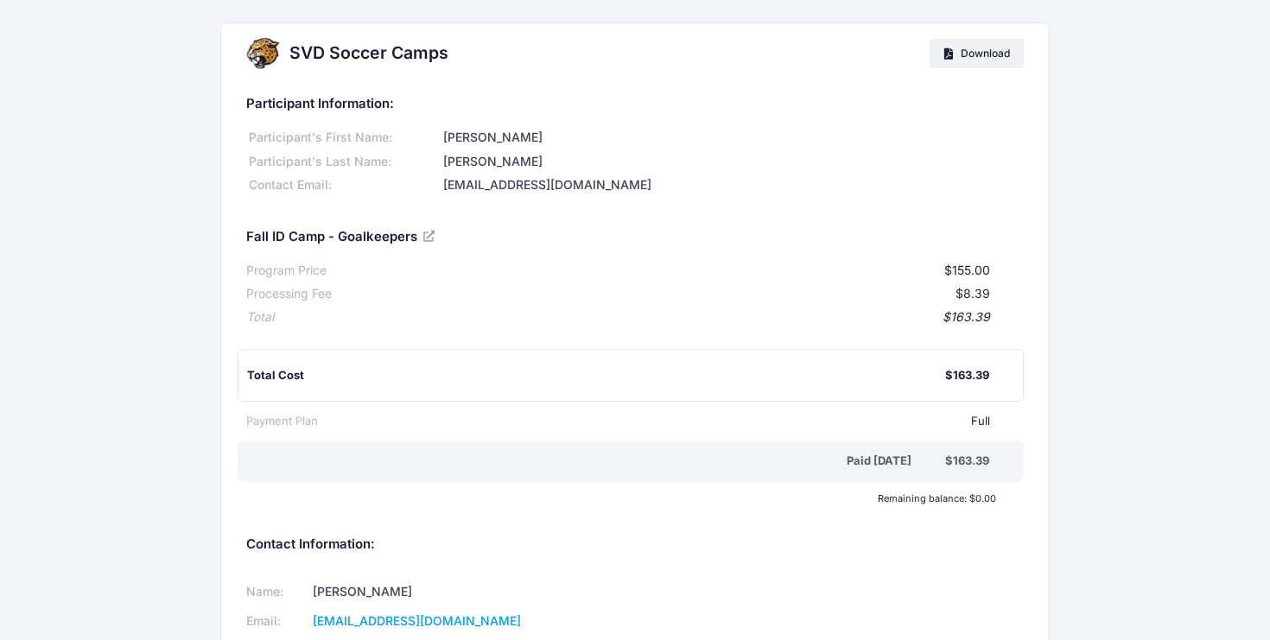
scroll to position [118, 0]
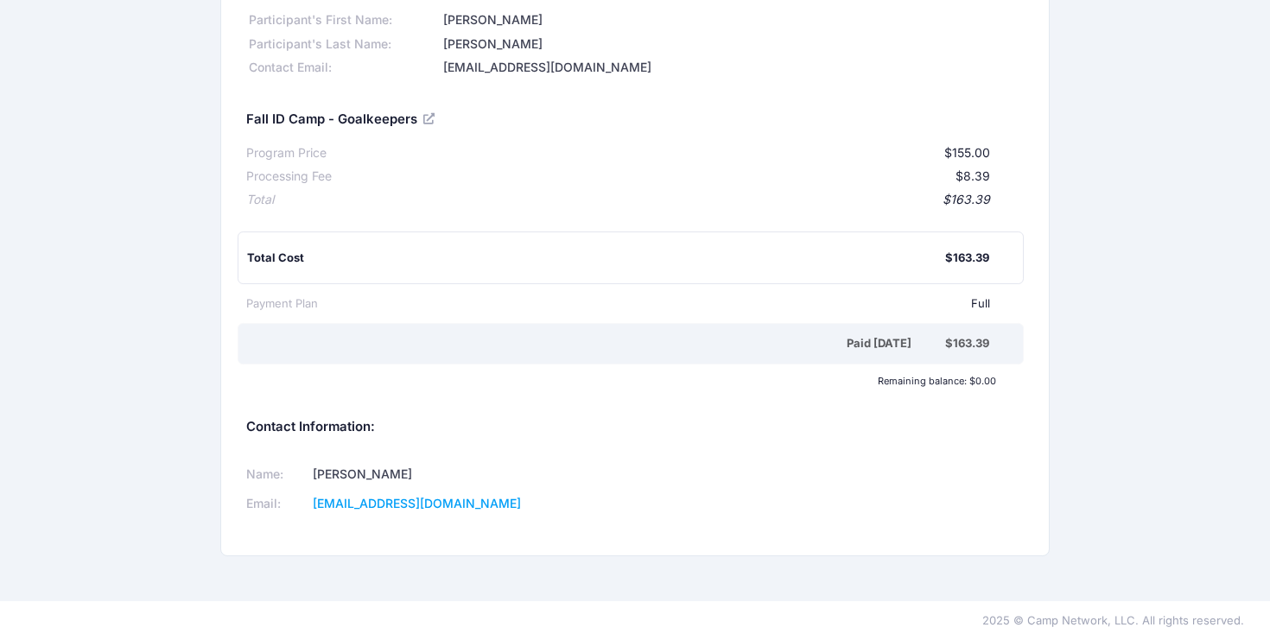
drag, startPoint x: 425, startPoint y: 472, endPoint x: 288, endPoint y: 476, distance: 137.4
click at [288, 476] on tr "Name: [PERSON_NAME]" at bounding box center [429, 475] width 366 height 29
